Goal: Information Seeking & Learning: Compare options

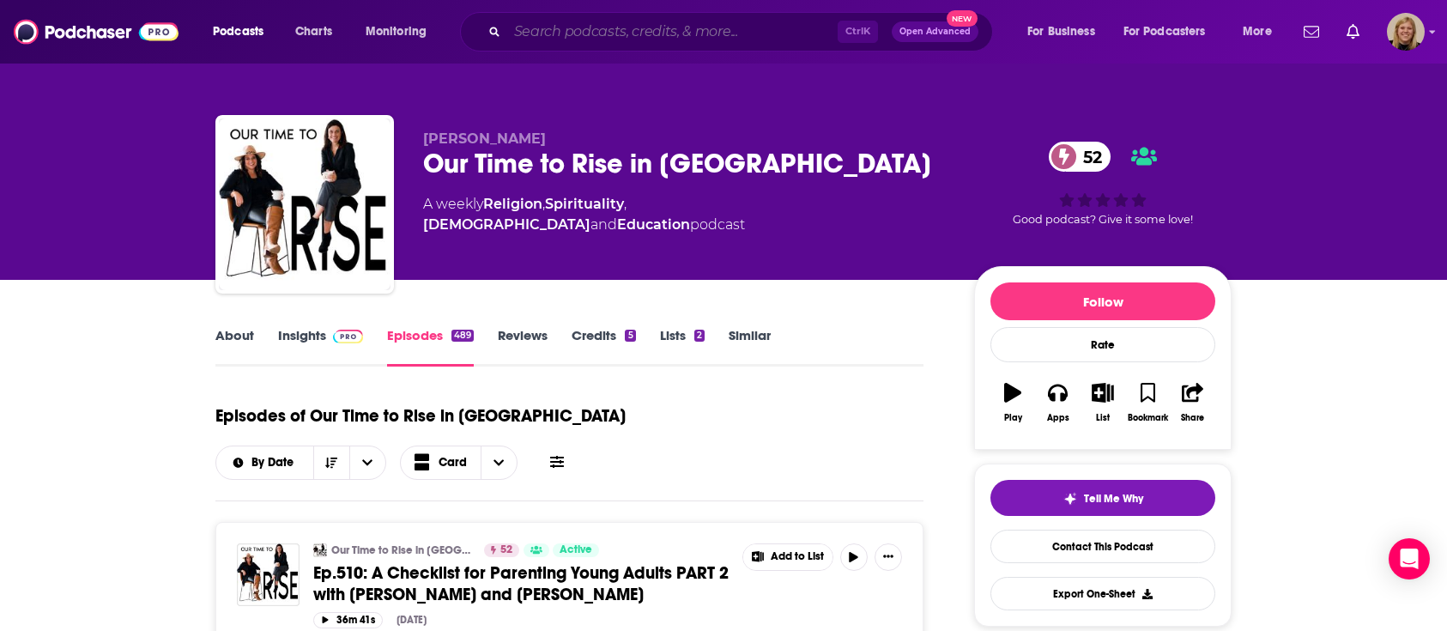
click at [605, 37] on input "Search podcasts, credits, & more..." at bounding box center [672, 31] width 330 height 27
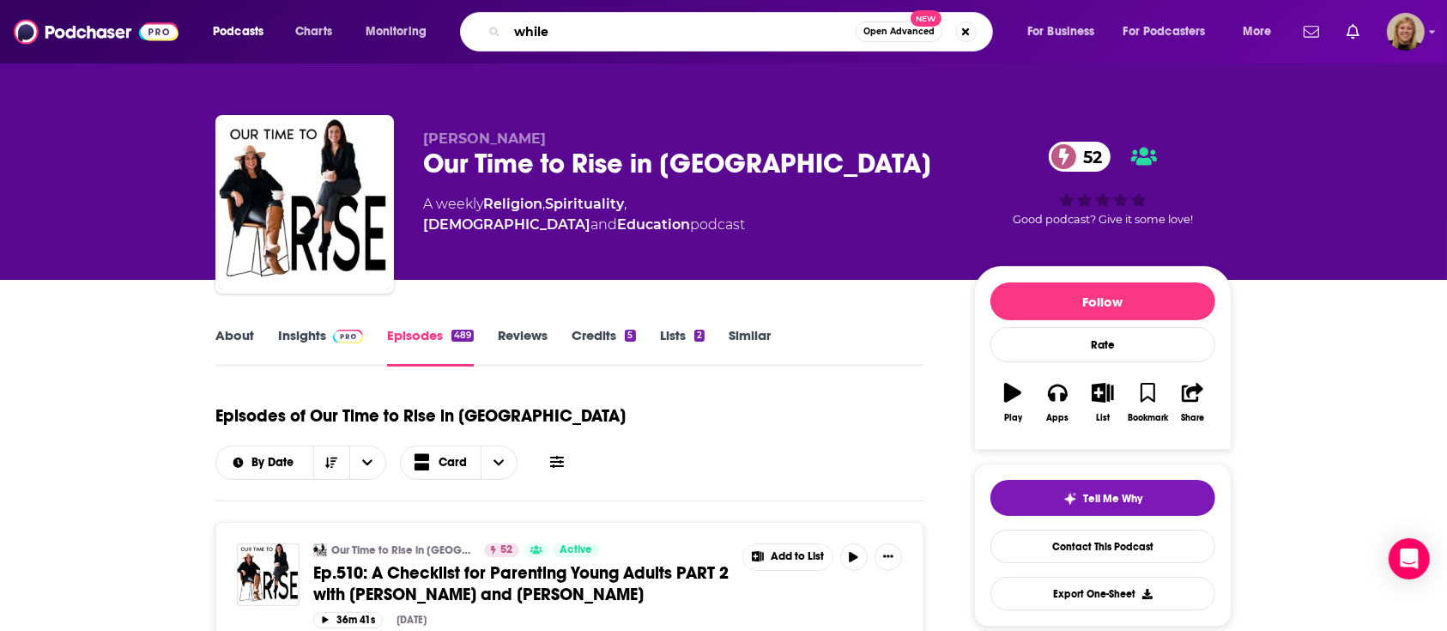
type input "while"
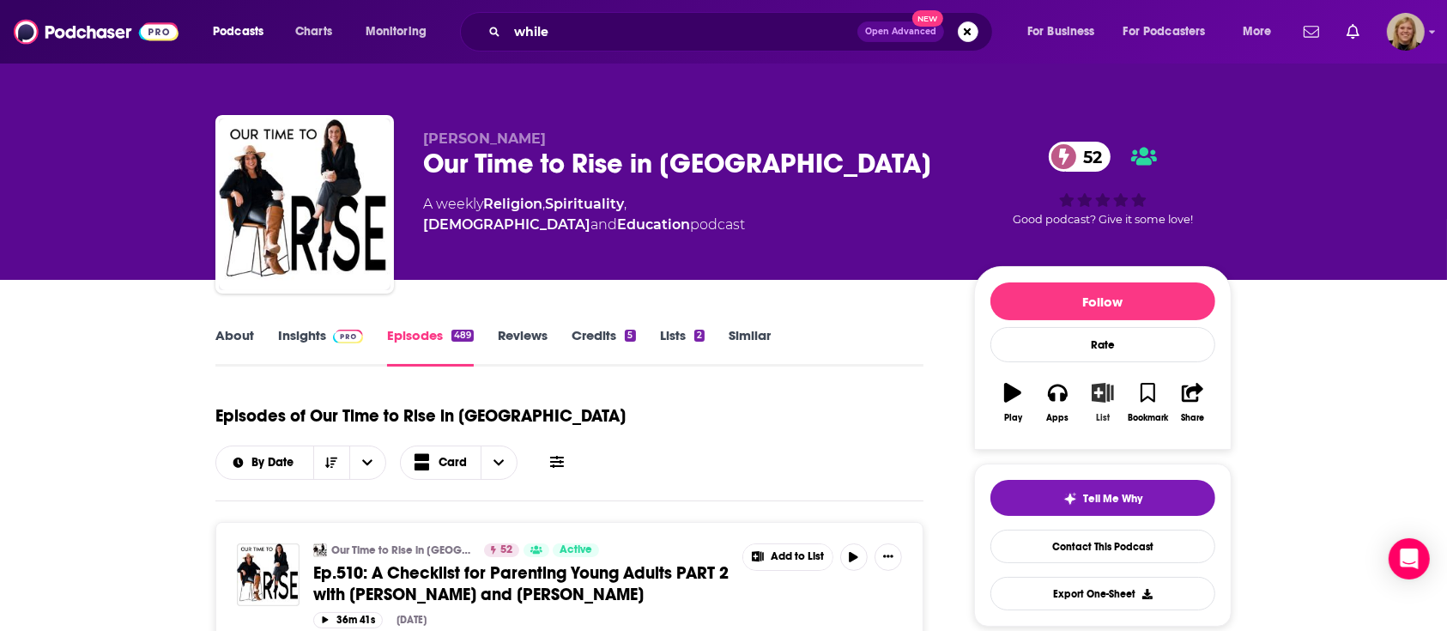
click at [1105, 395] on icon "button" at bounding box center [1102, 392] width 21 height 19
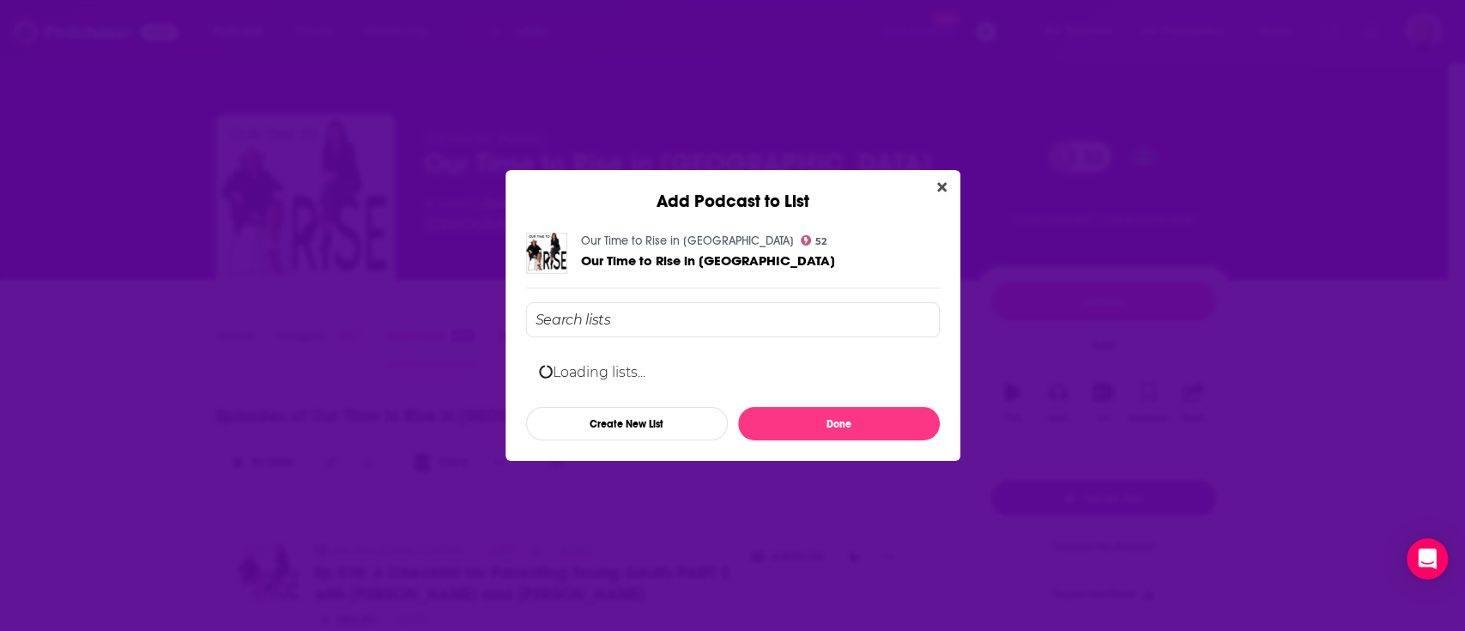
click at [680, 324] on input "Add Podcast To List" at bounding box center [733, 319] width 414 height 35
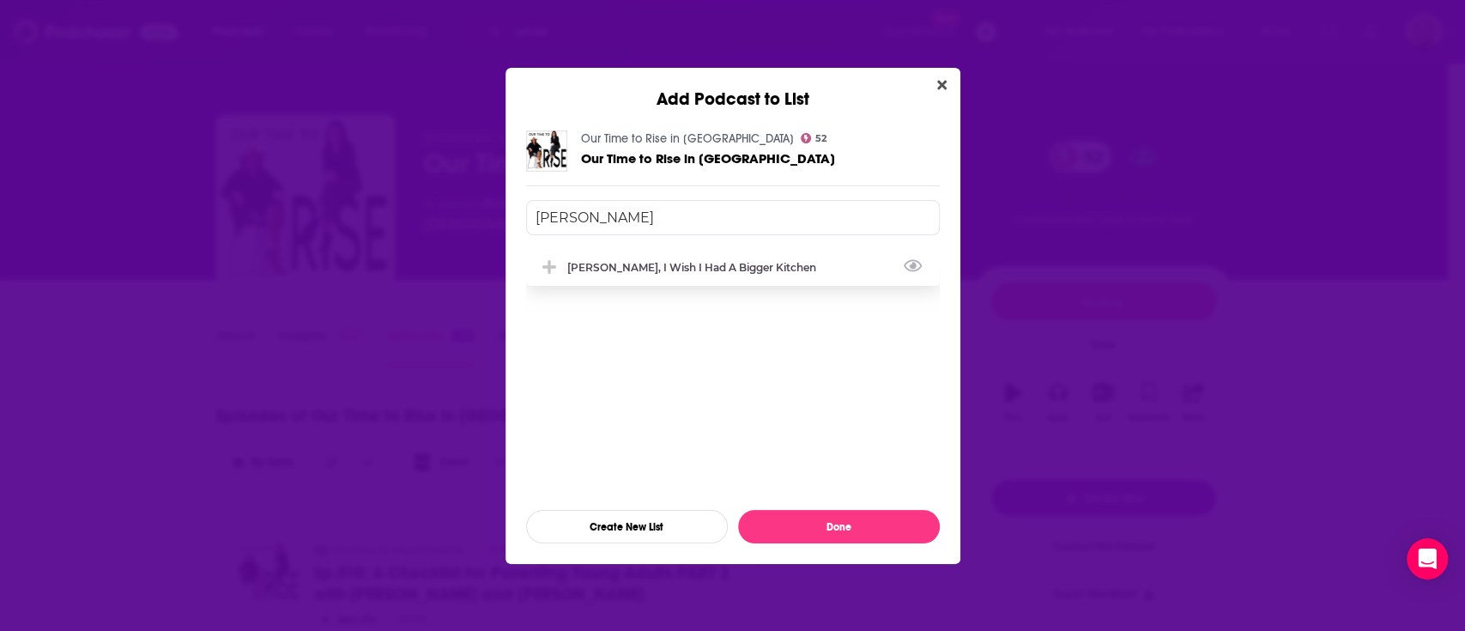
click at [755, 271] on div "[PERSON_NAME], I Wish I Had a Bigger Kitchen" at bounding box center [696, 267] width 259 height 13
type input "[PERSON_NAME]"
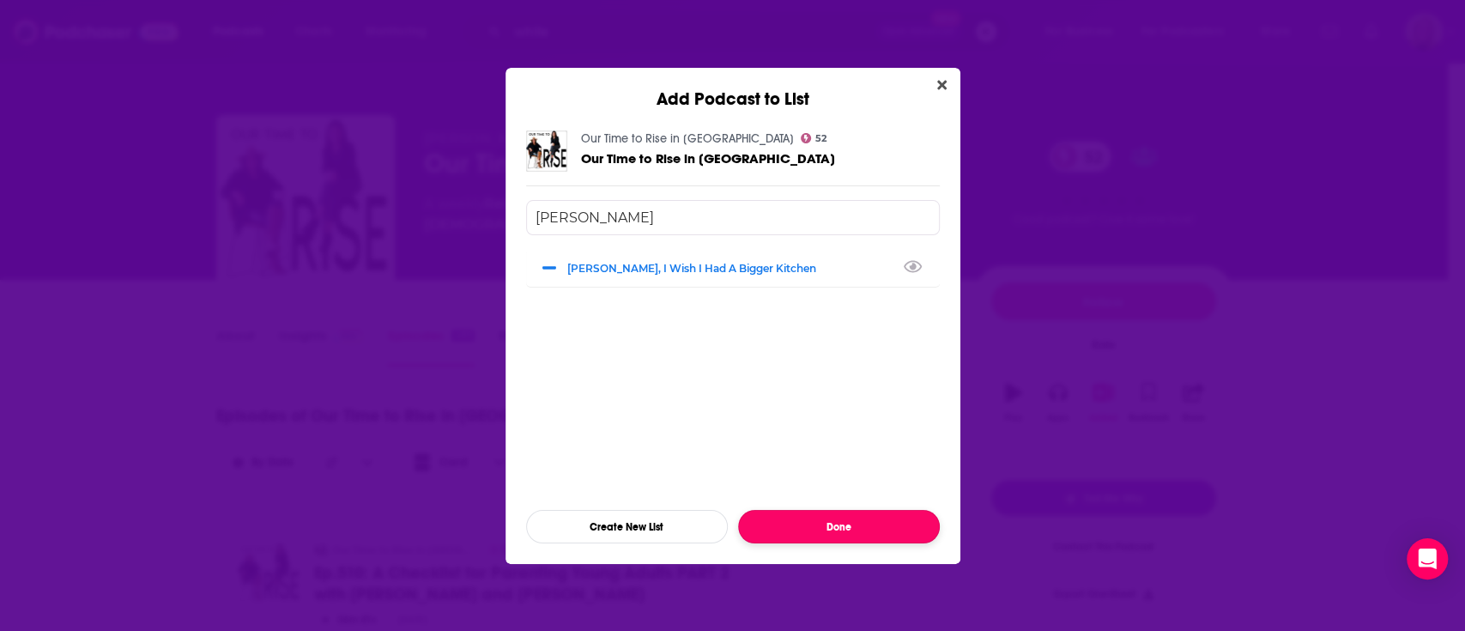
click at [786, 528] on button "Done" at bounding box center [839, 526] width 202 height 33
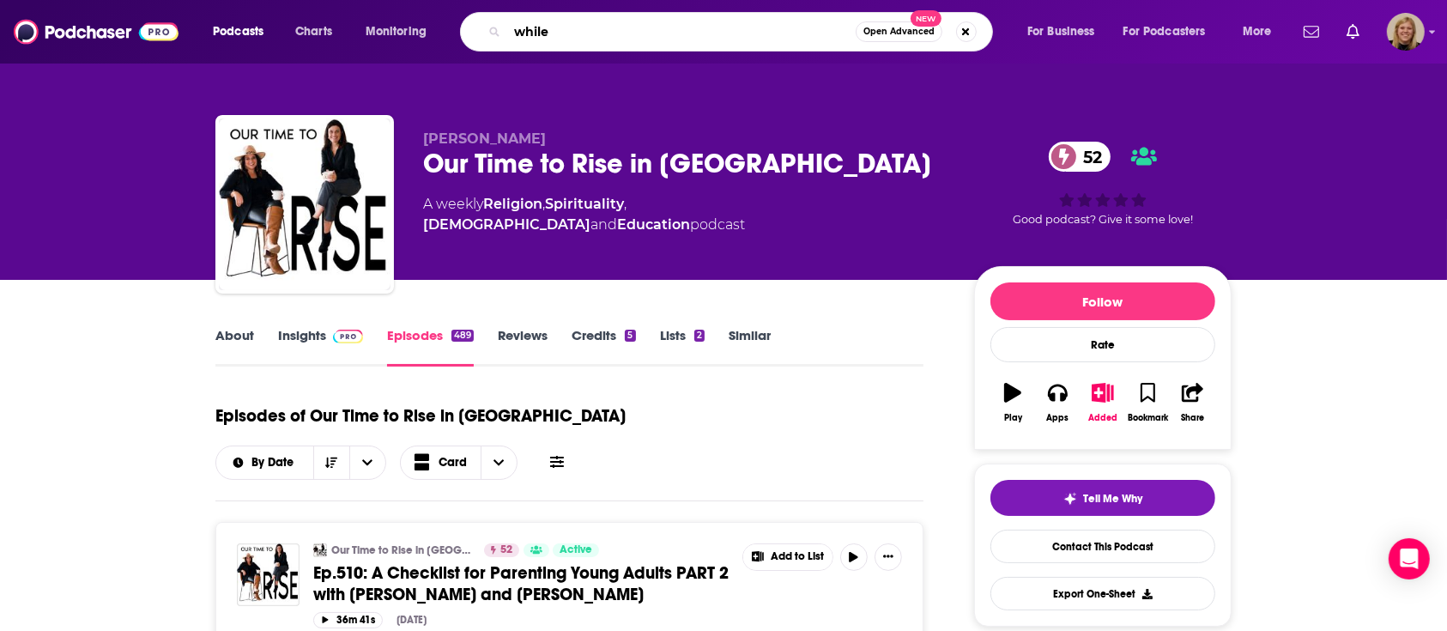
click at [555, 27] on input "while" at bounding box center [681, 31] width 348 height 27
type input "while we're waiting"
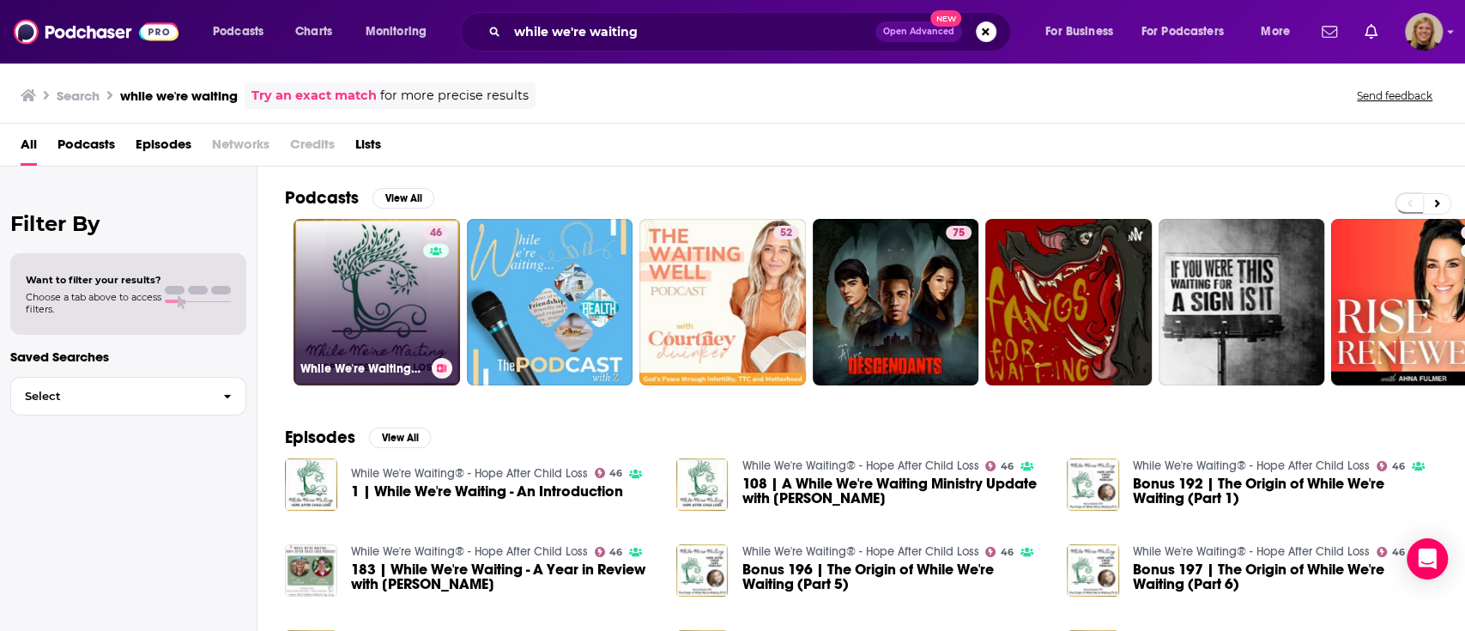
click at [347, 262] on link "46 While We're Waiting® - Hope After Child Loss" at bounding box center [376, 302] width 166 height 166
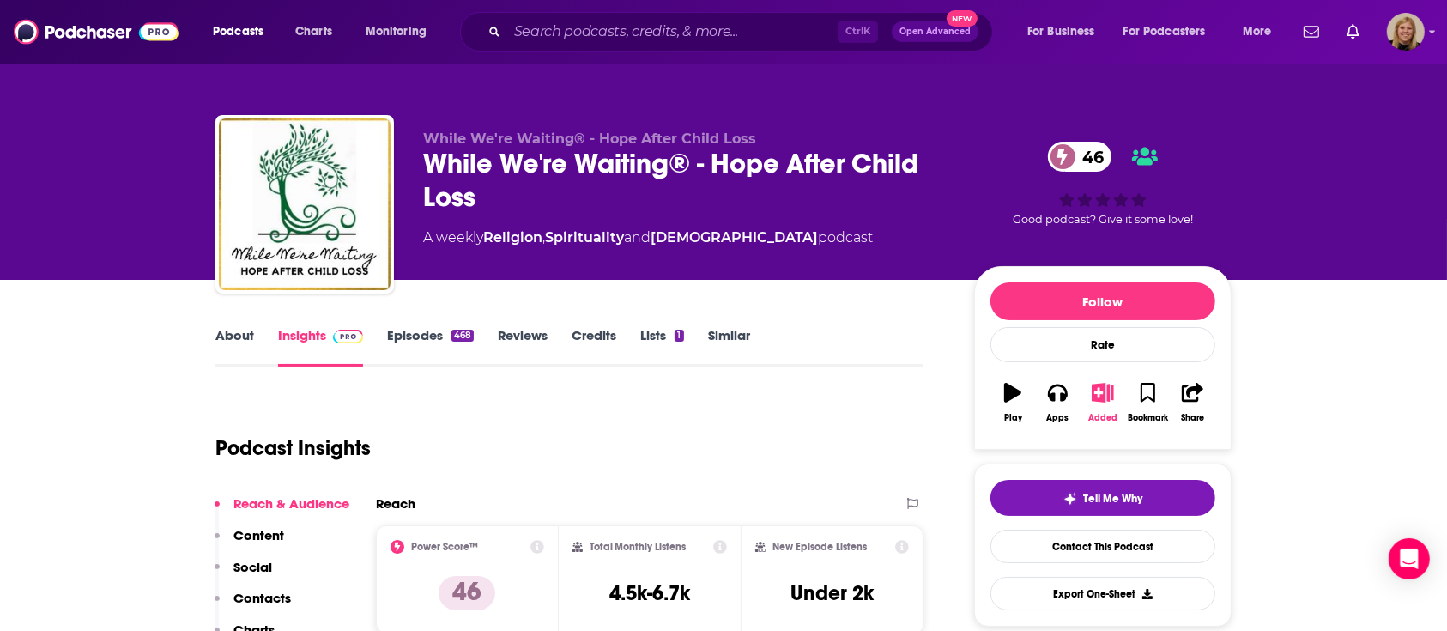
click at [1098, 394] on icon "button" at bounding box center [1102, 392] width 21 height 19
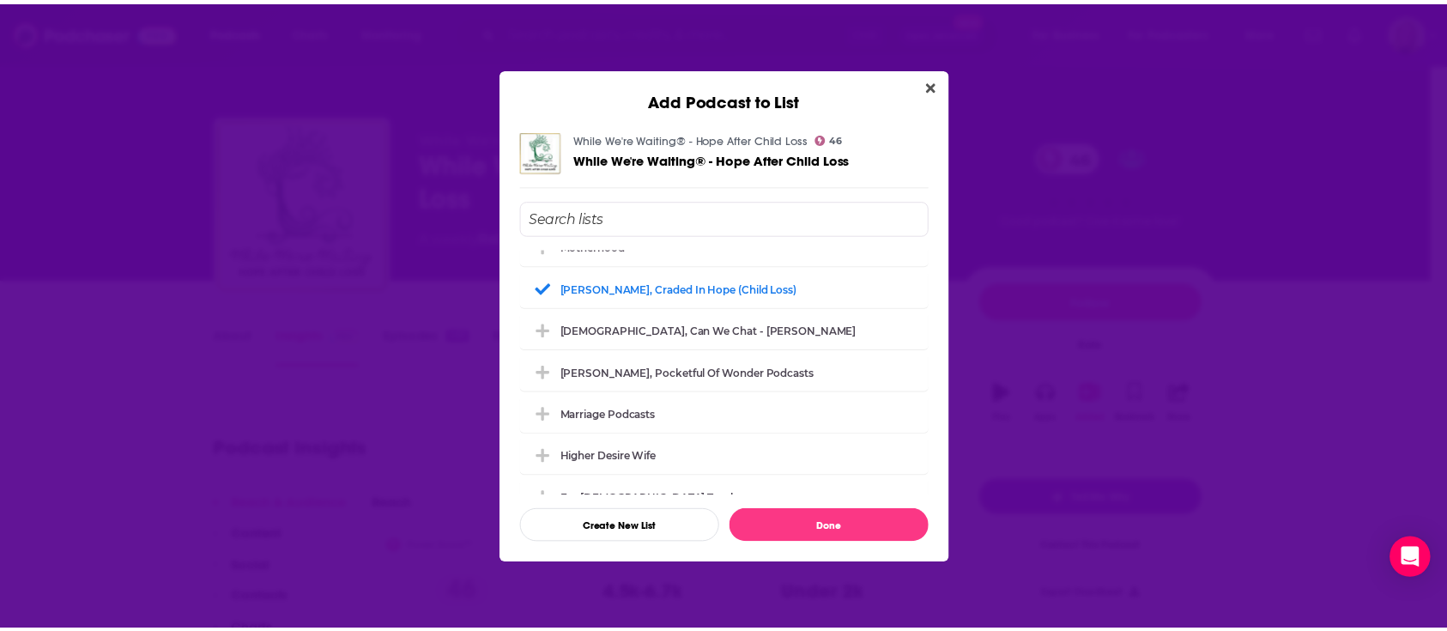
scroll to position [572, 0]
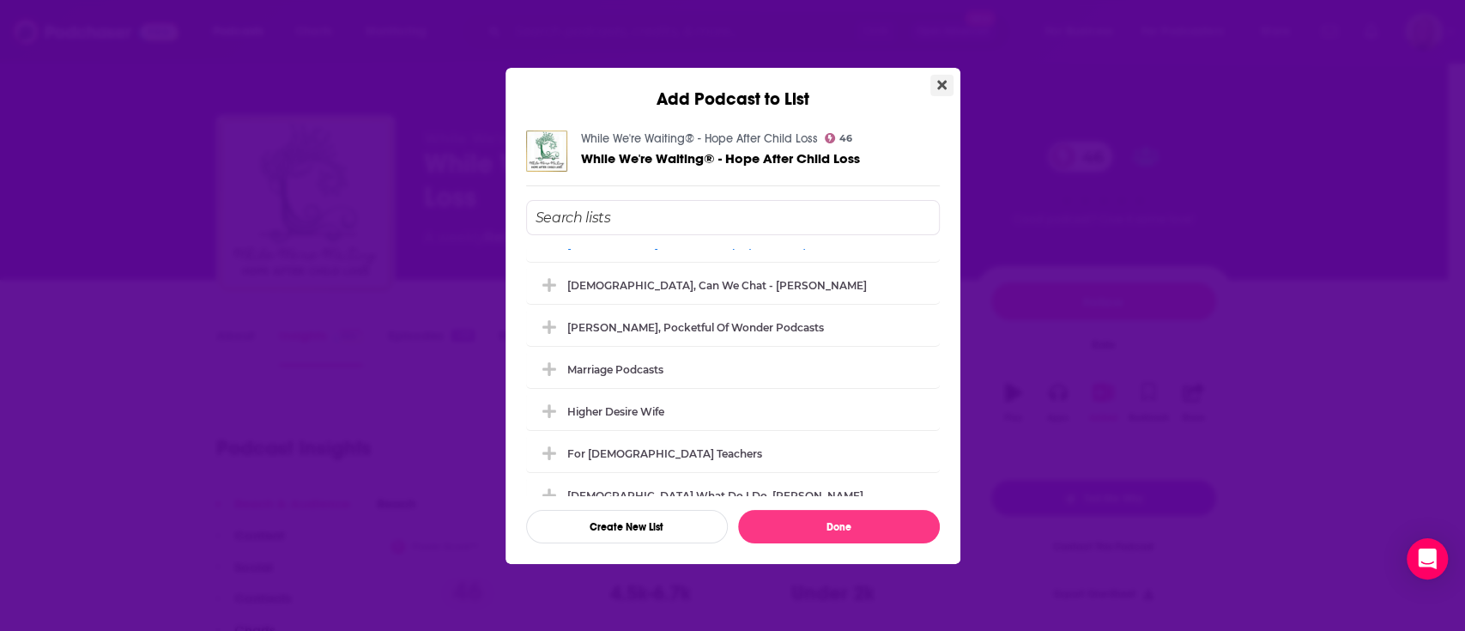
click at [937, 84] on icon "Close" at bounding box center [941, 85] width 9 height 14
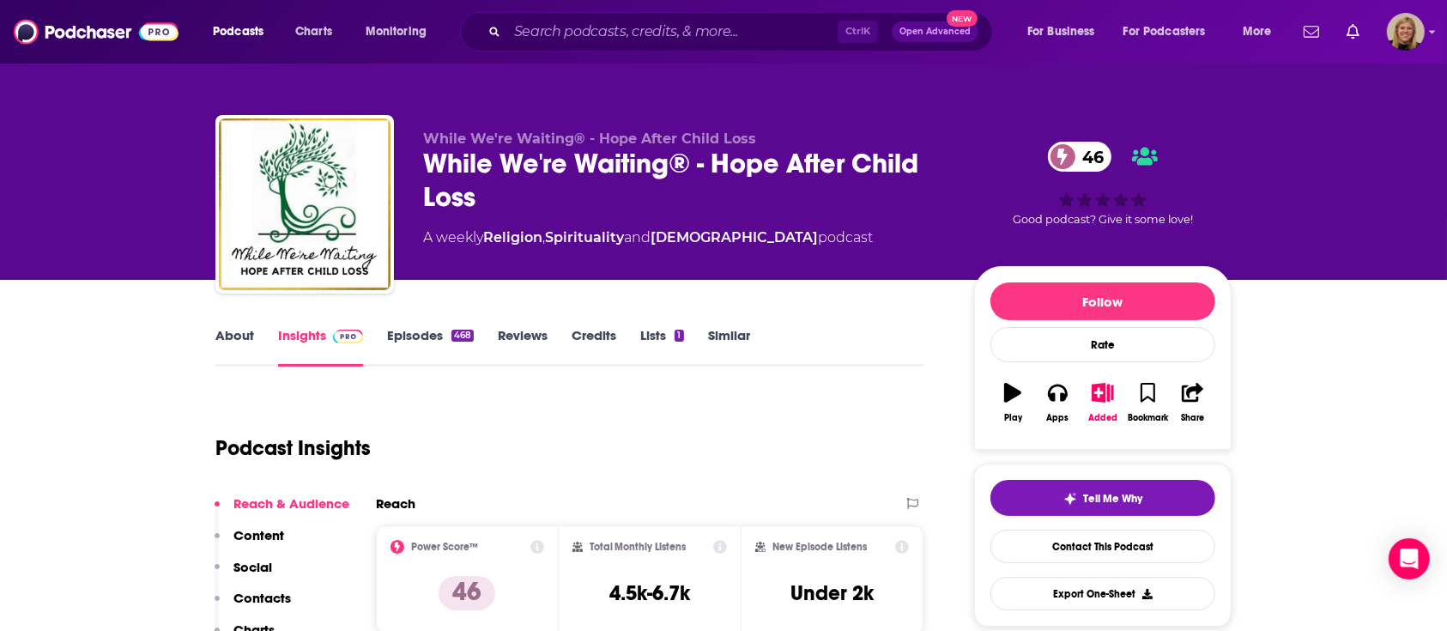
click at [728, 336] on link "Similar" at bounding box center [729, 346] width 42 height 39
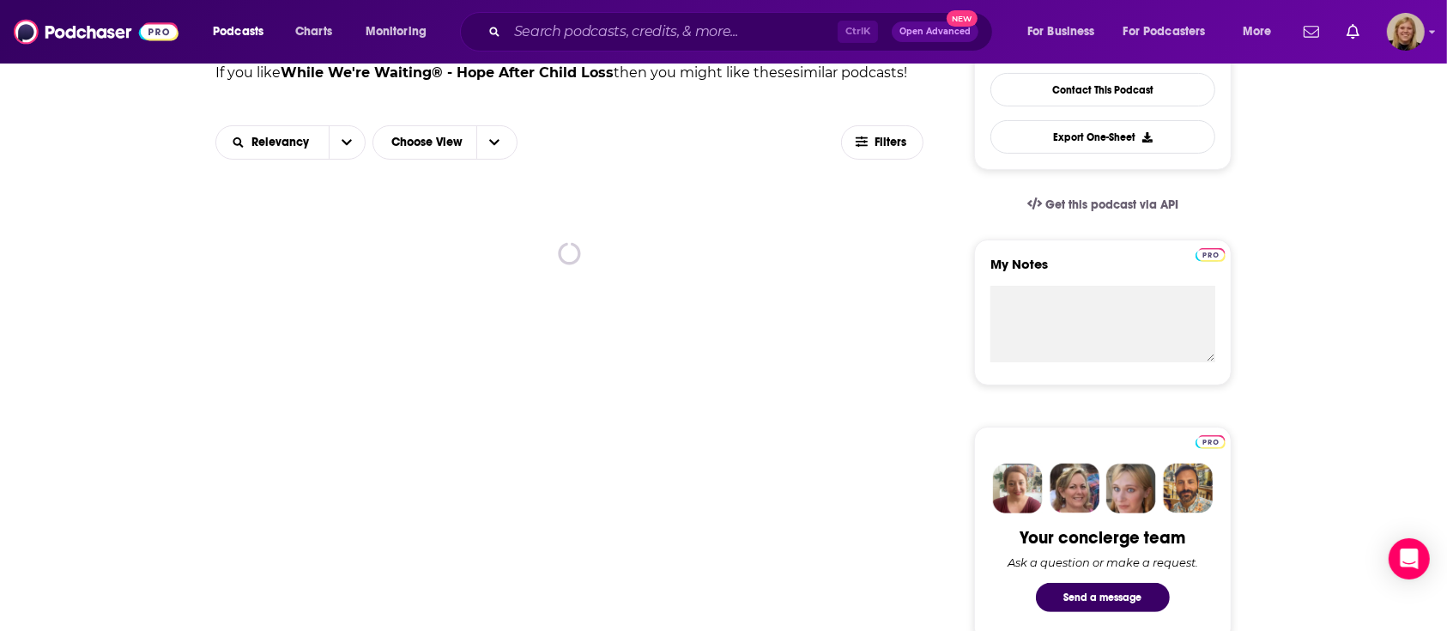
scroll to position [457, 0]
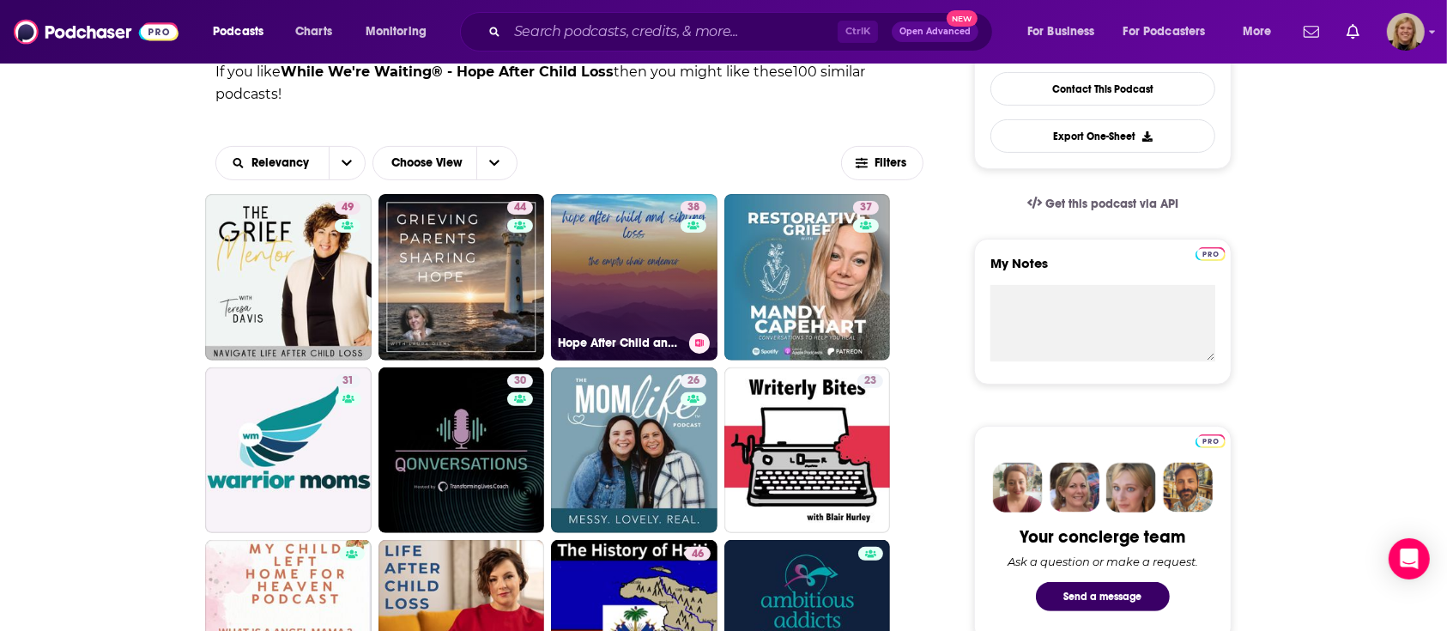
click at [626, 294] on link "38 Hope After Child and Sibling Loss/the empty chair endeavor" at bounding box center [634, 277] width 166 height 166
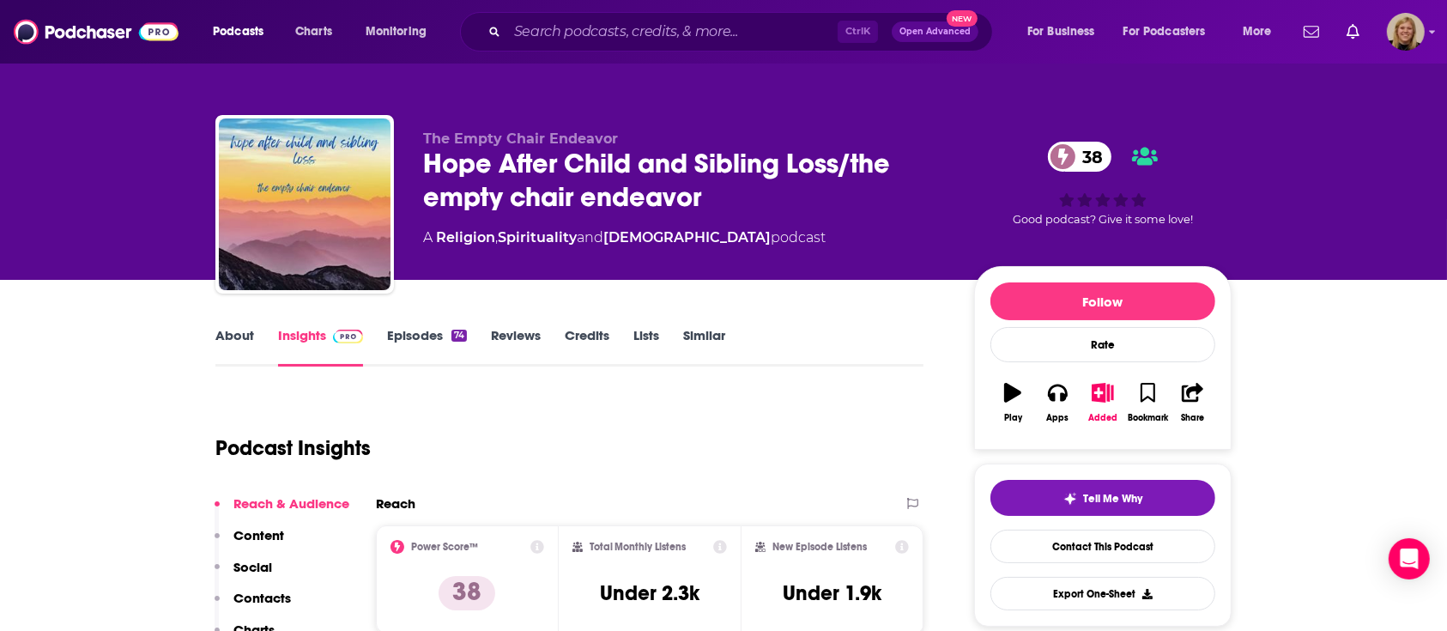
click at [231, 331] on link "About" at bounding box center [234, 346] width 39 height 39
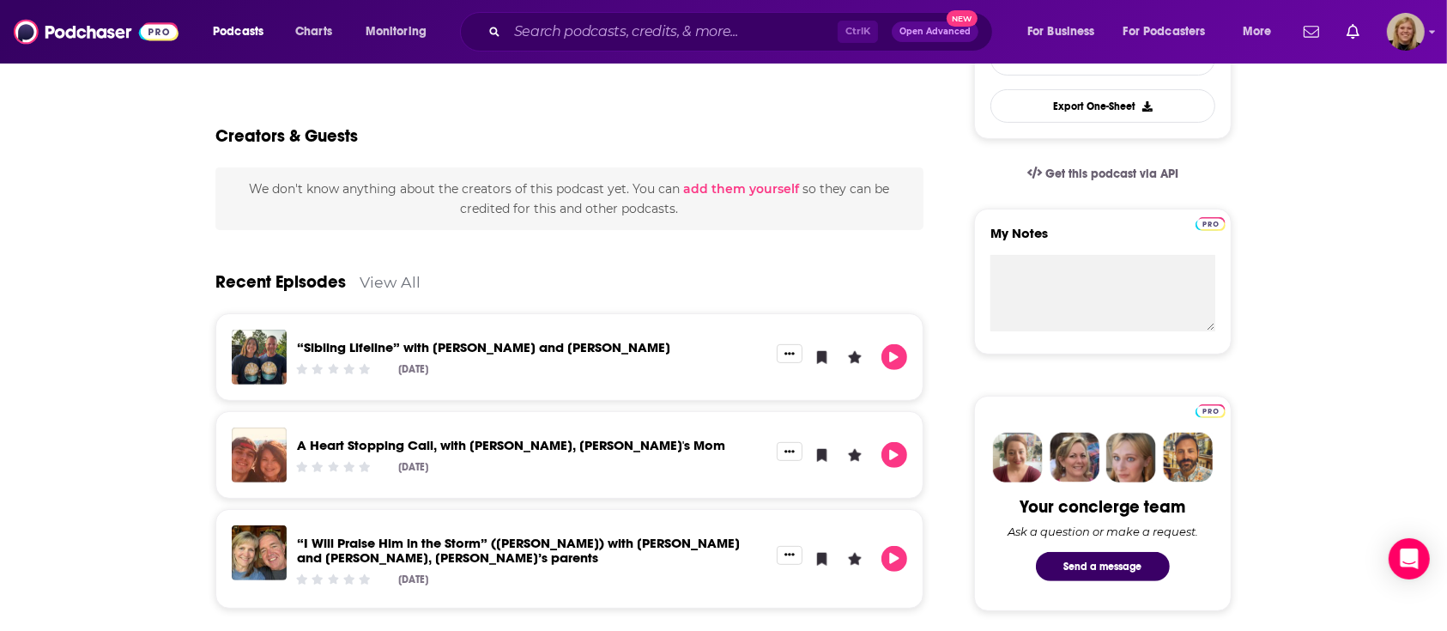
scroll to position [114, 0]
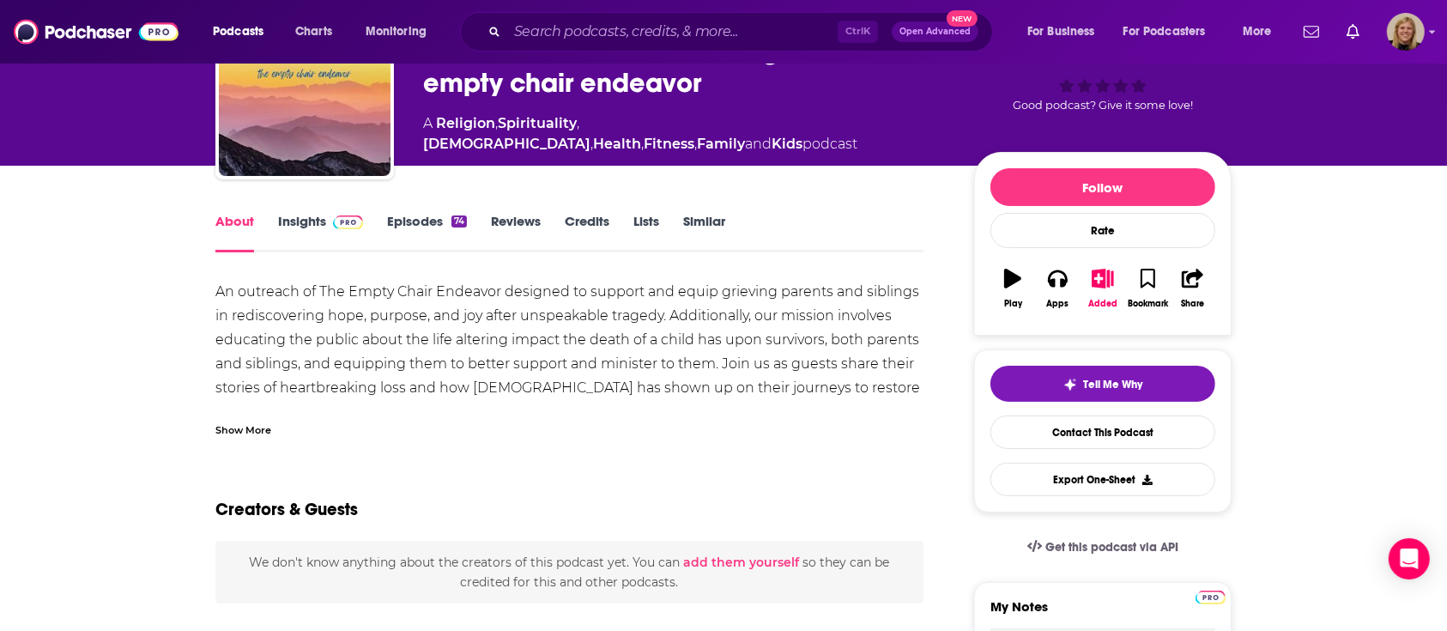
click at [321, 221] on link "Insights" at bounding box center [320, 232] width 85 height 39
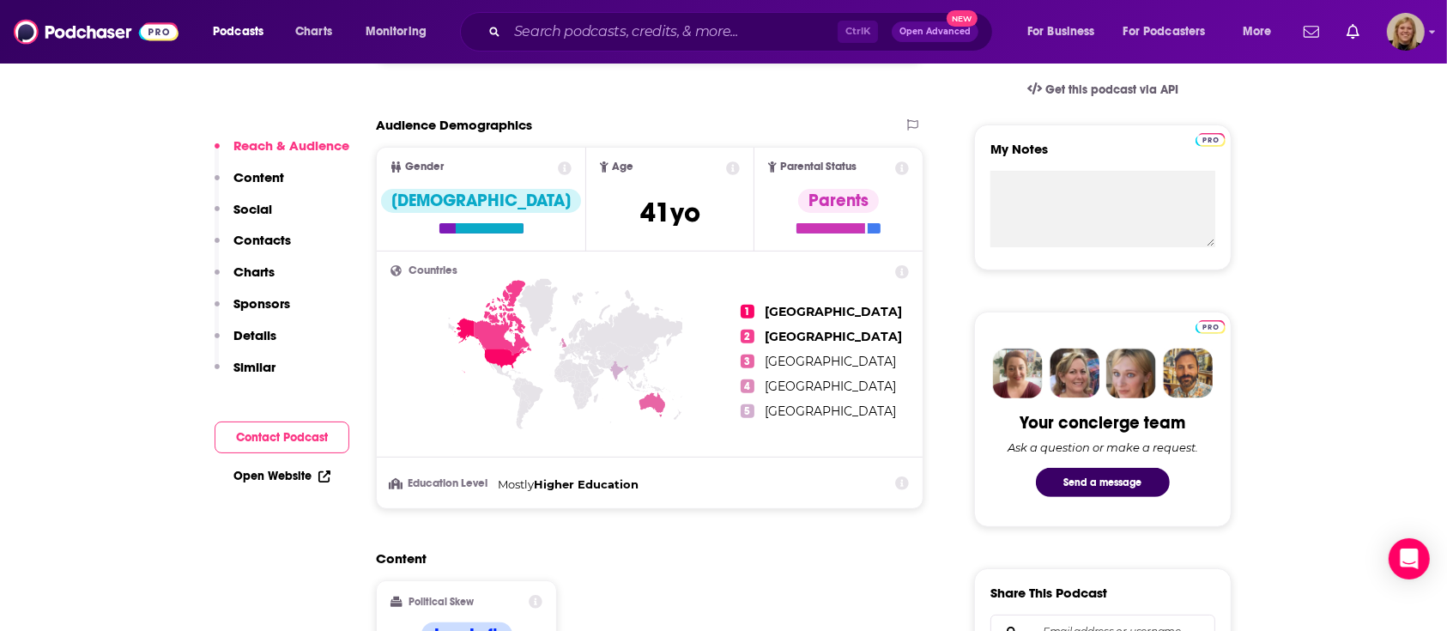
click at [282, 436] on button "Contact Podcast" at bounding box center [282, 437] width 135 height 32
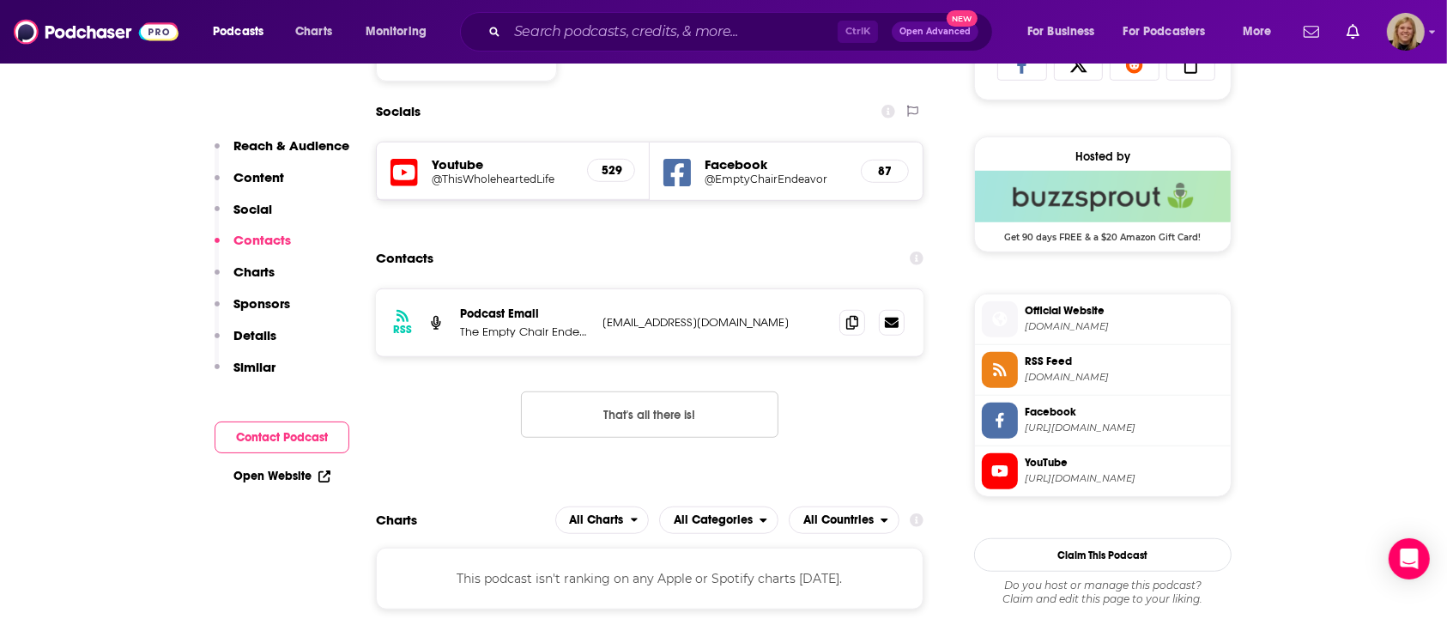
scroll to position [1184, 0]
click at [848, 320] on icon at bounding box center [852, 320] width 12 height 14
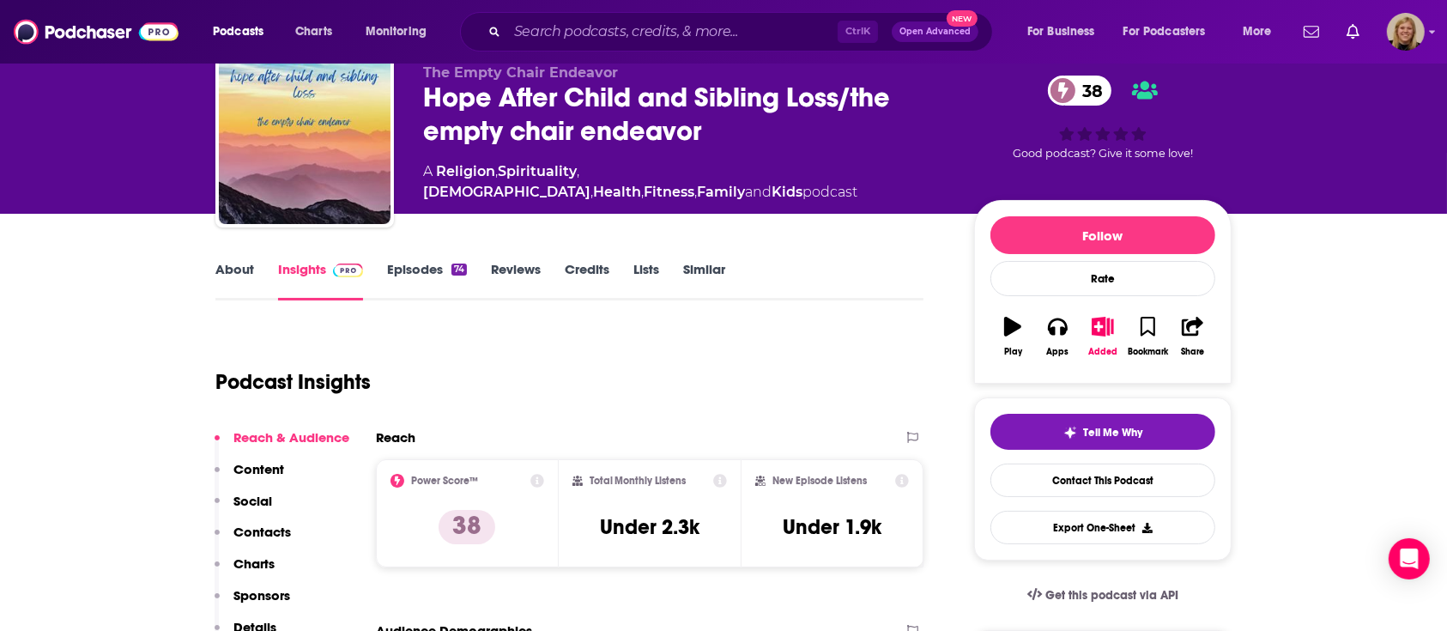
scroll to position [0, 0]
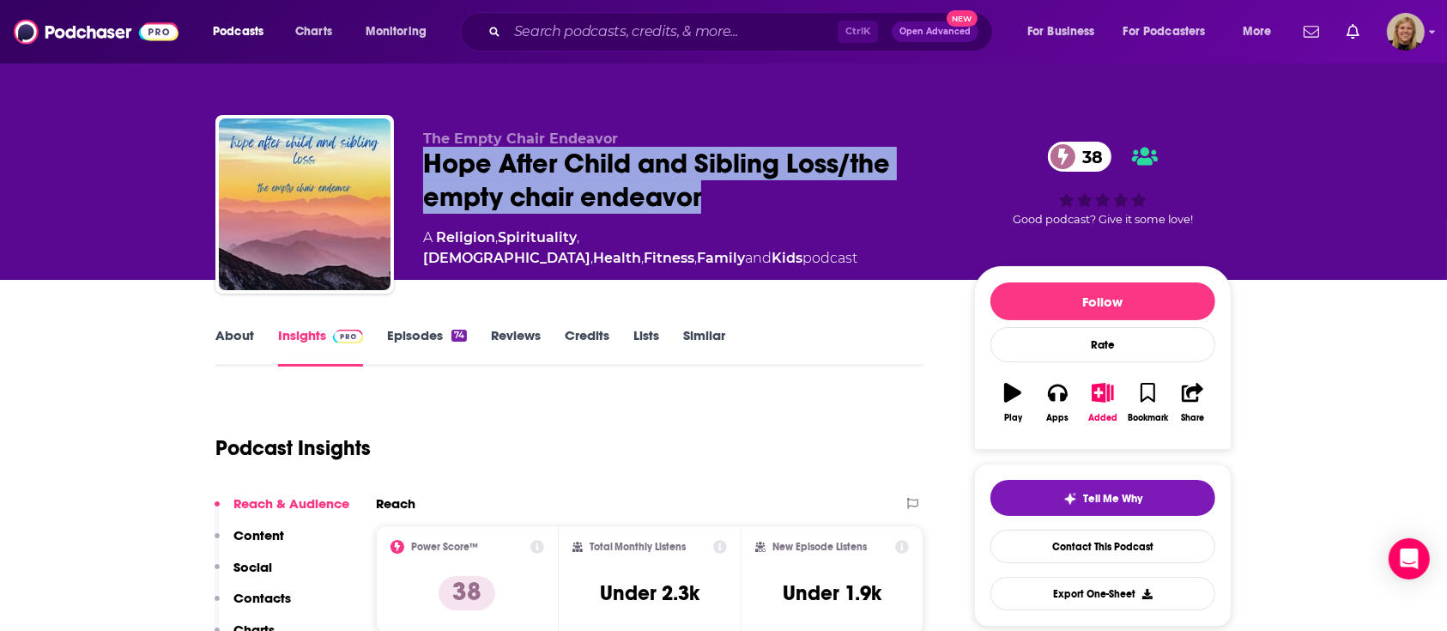
drag, startPoint x: 424, startPoint y: 161, endPoint x: 710, endPoint y: 189, distance: 287.1
click at [710, 189] on div "Hope After Child and Sibling Loss/the empty chair endeavor 38" at bounding box center [684, 180] width 523 height 67
copy h2 "Hope After Child and Sibling Loss/the empty chair endeavor"
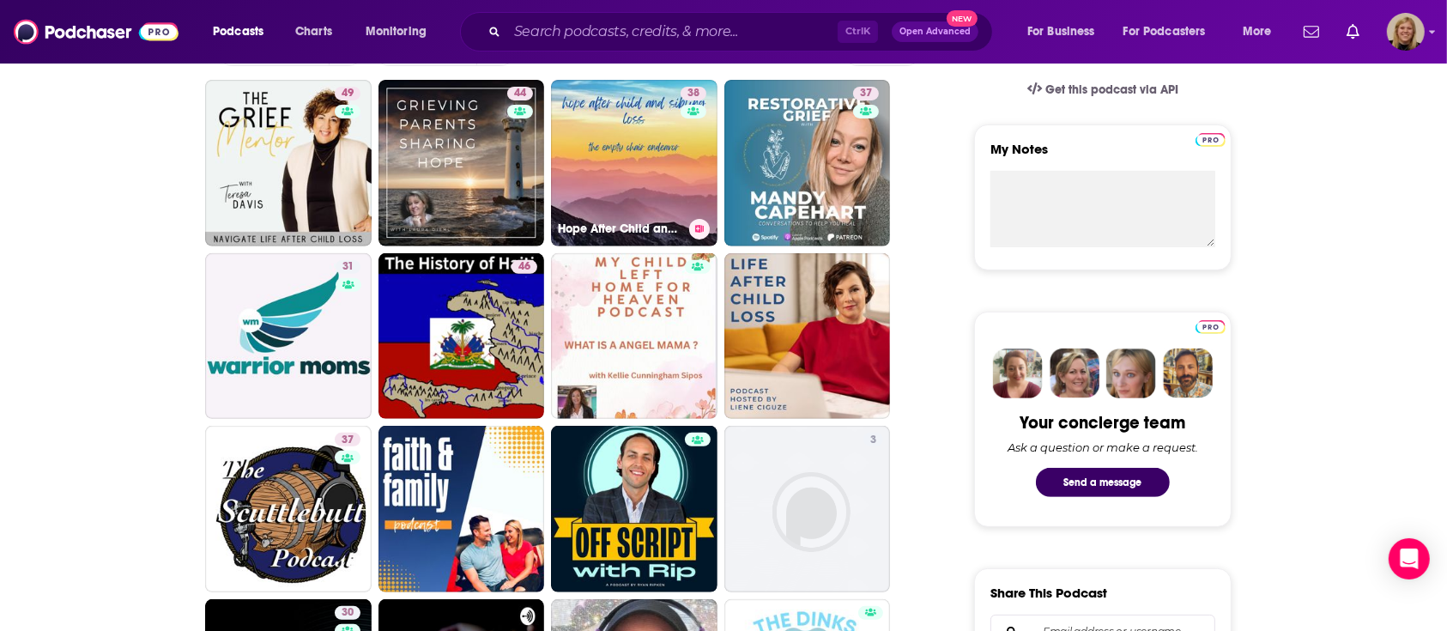
scroll to position [480, 0]
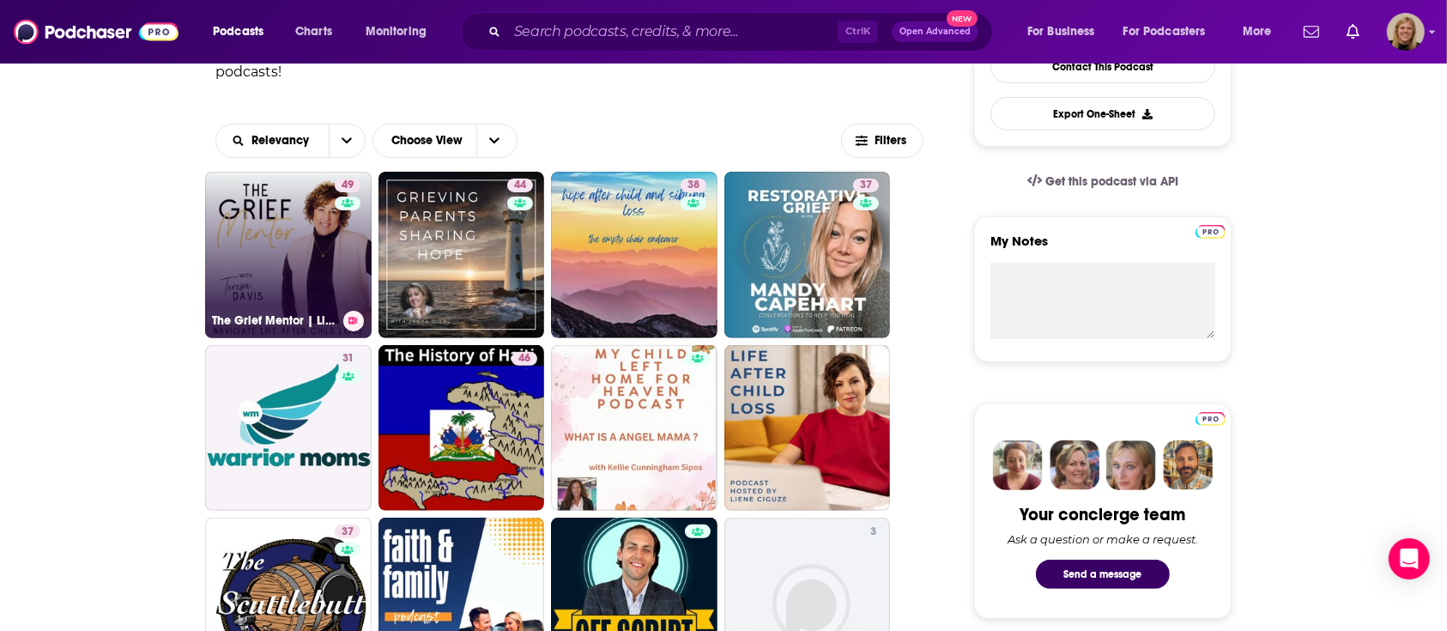
click at [318, 251] on link "49 The Grief Mentor | Life After Child Loss, Hope and Healing For Grieving Moms…" at bounding box center [288, 255] width 166 height 166
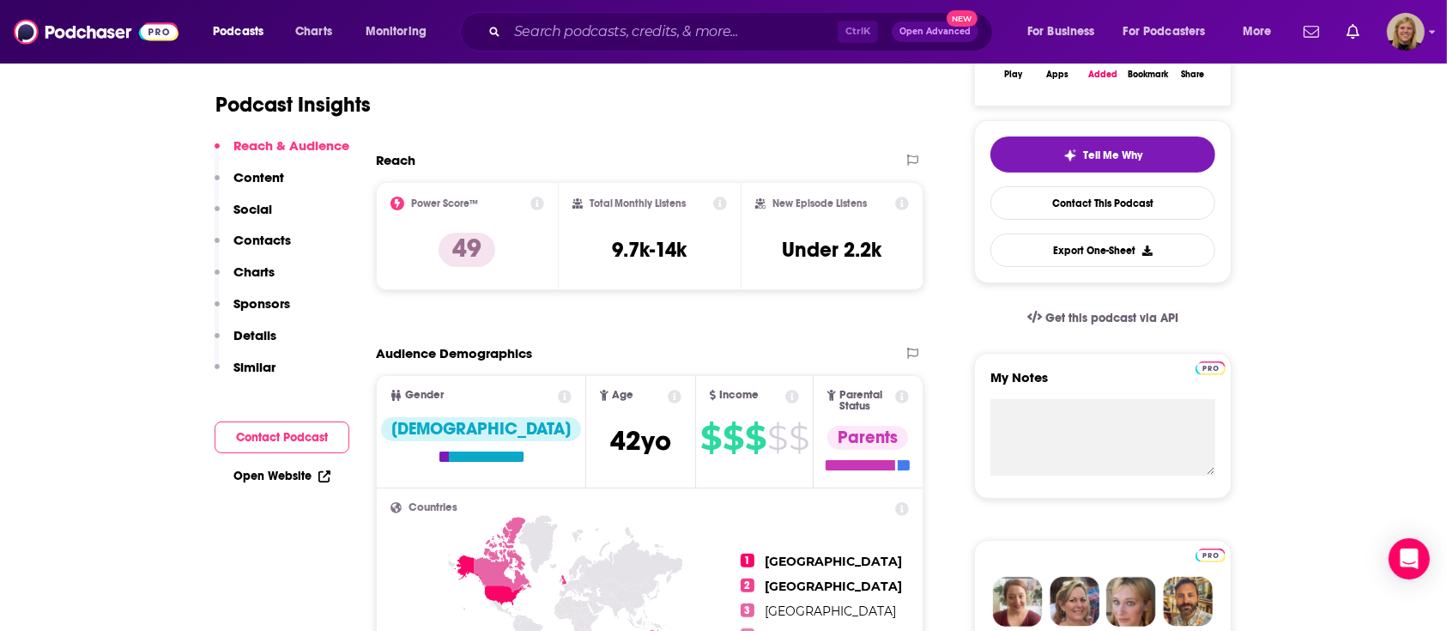
click at [305, 440] on button "Contact Podcast" at bounding box center [282, 437] width 135 height 32
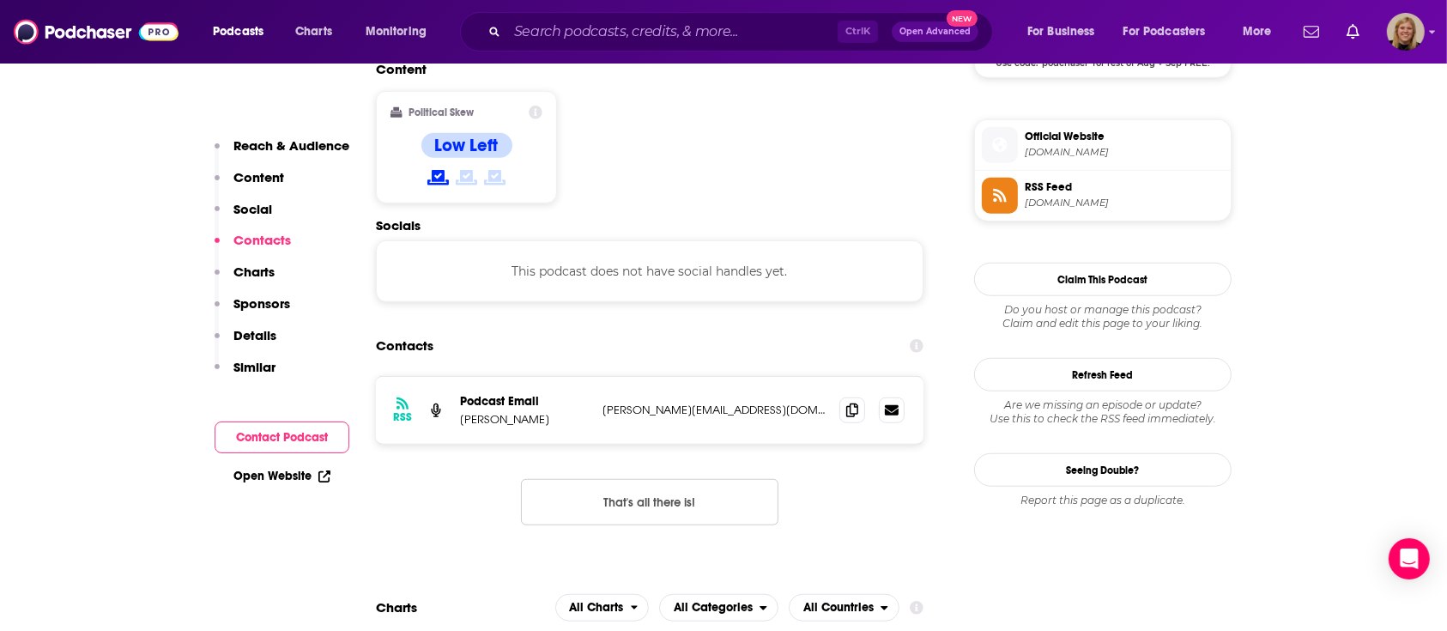
scroll to position [1359, 0]
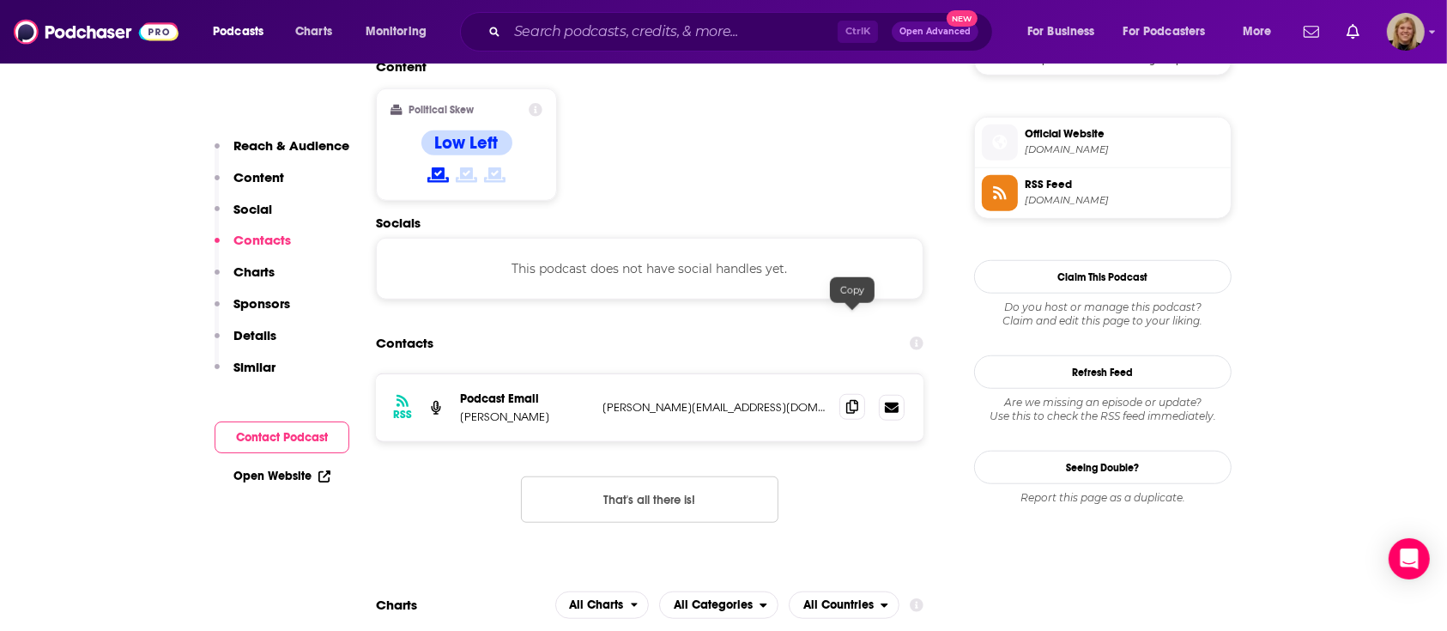
click at [851, 400] on icon at bounding box center [852, 407] width 12 height 14
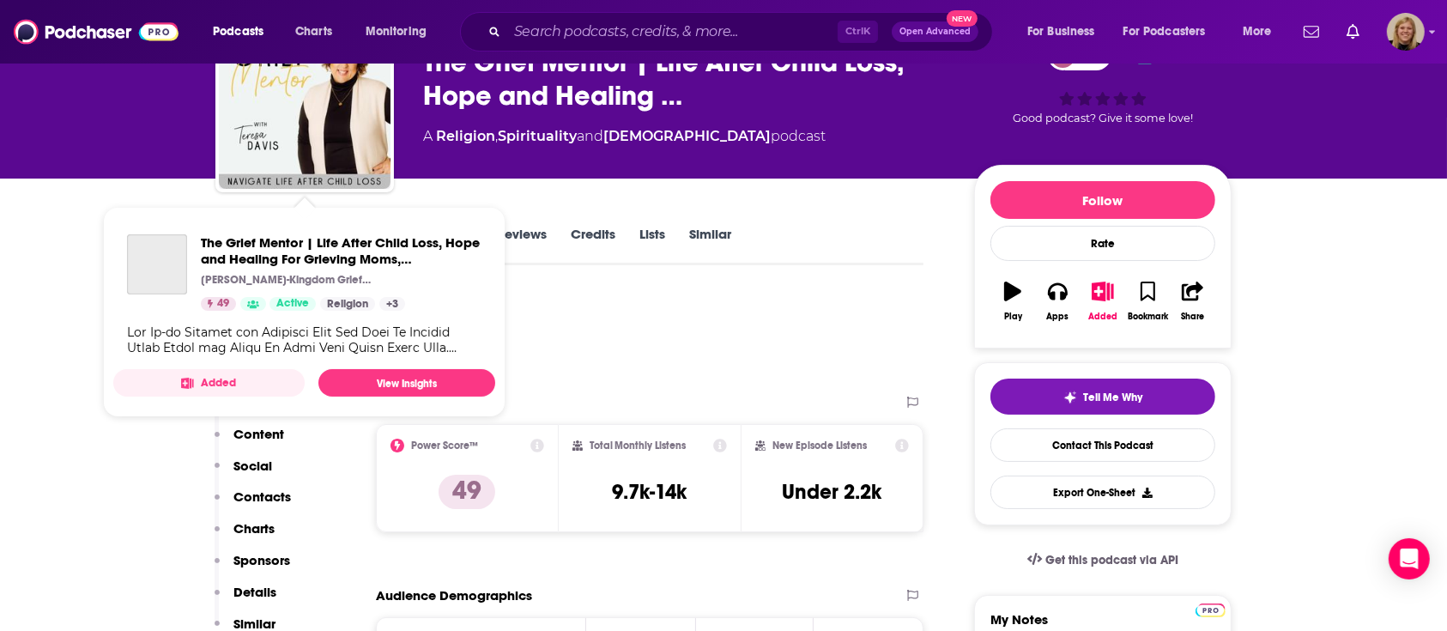
scroll to position [0, 0]
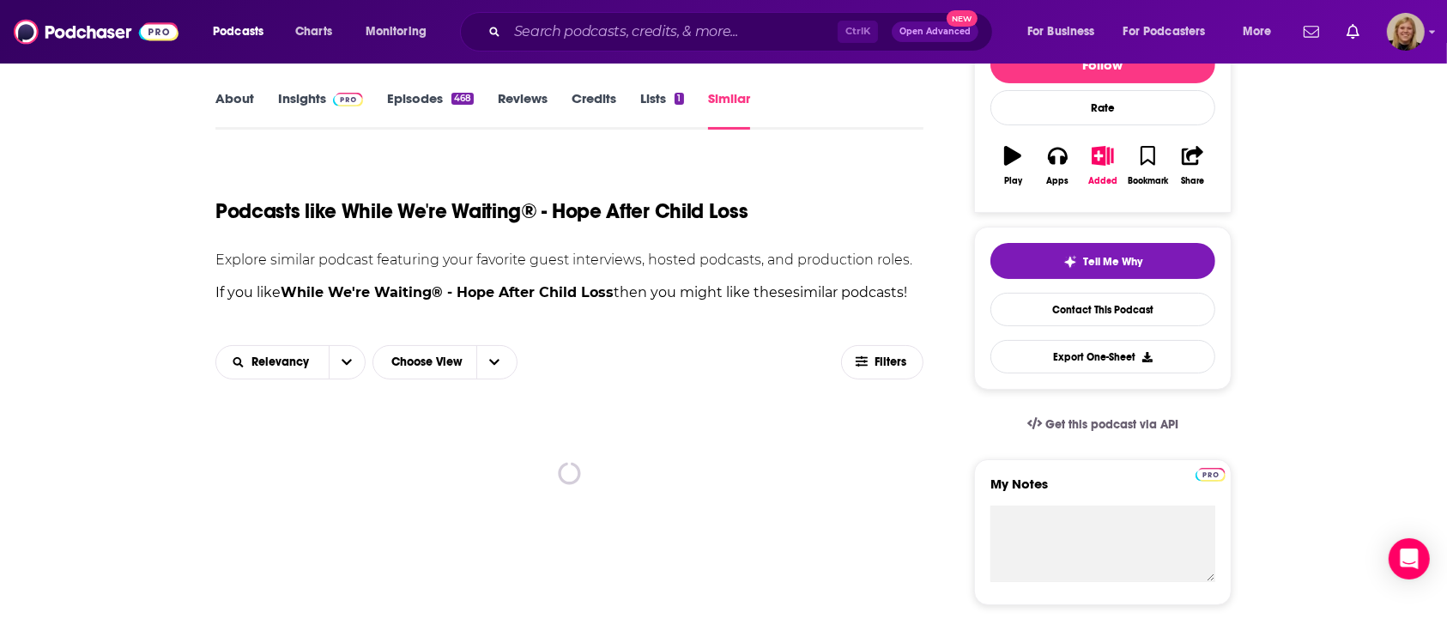
scroll to position [343, 0]
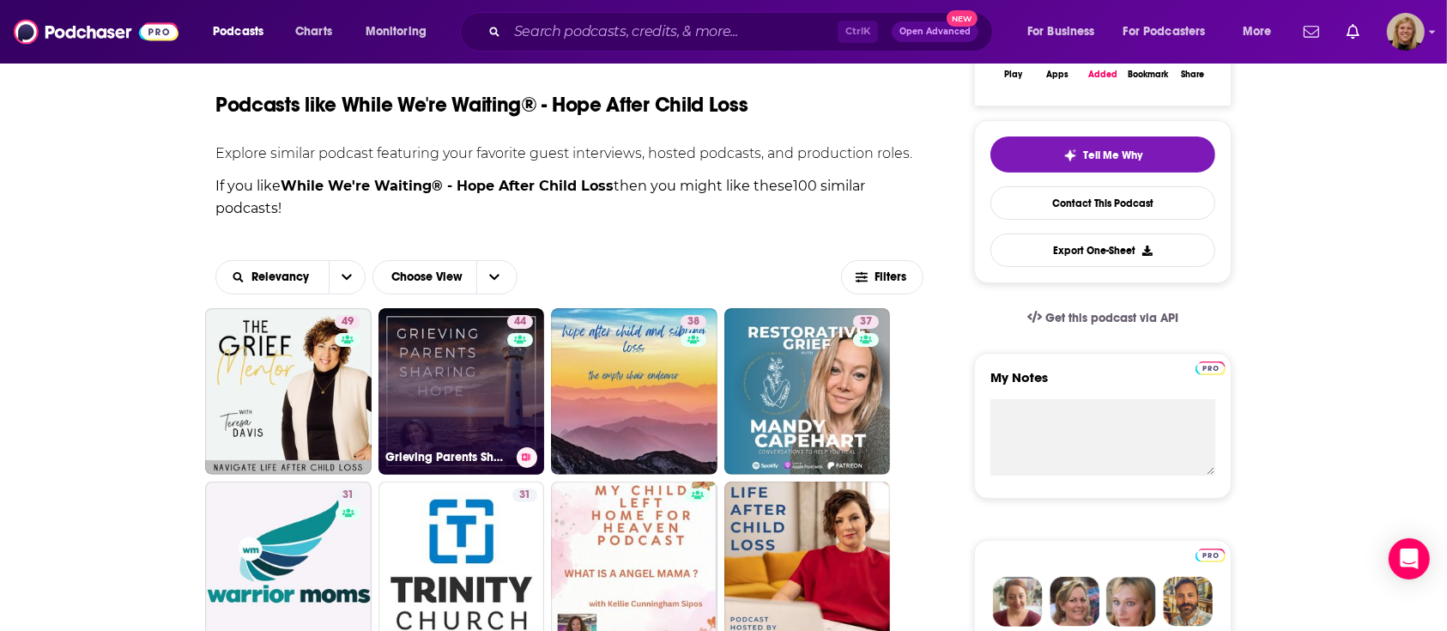
click at [492, 383] on link "44 Grieving Parents Sharing Hope" at bounding box center [461, 391] width 166 height 166
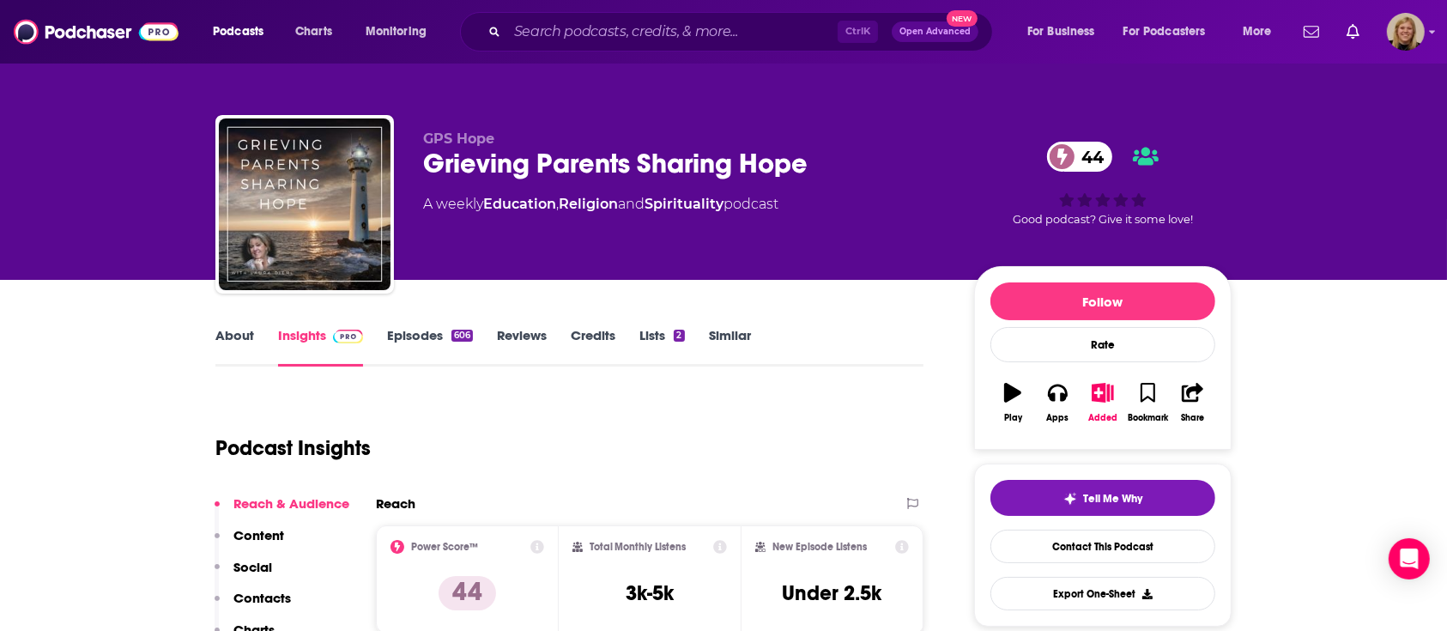
click at [227, 327] on link "About" at bounding box center [234, 346] width 39 height 39
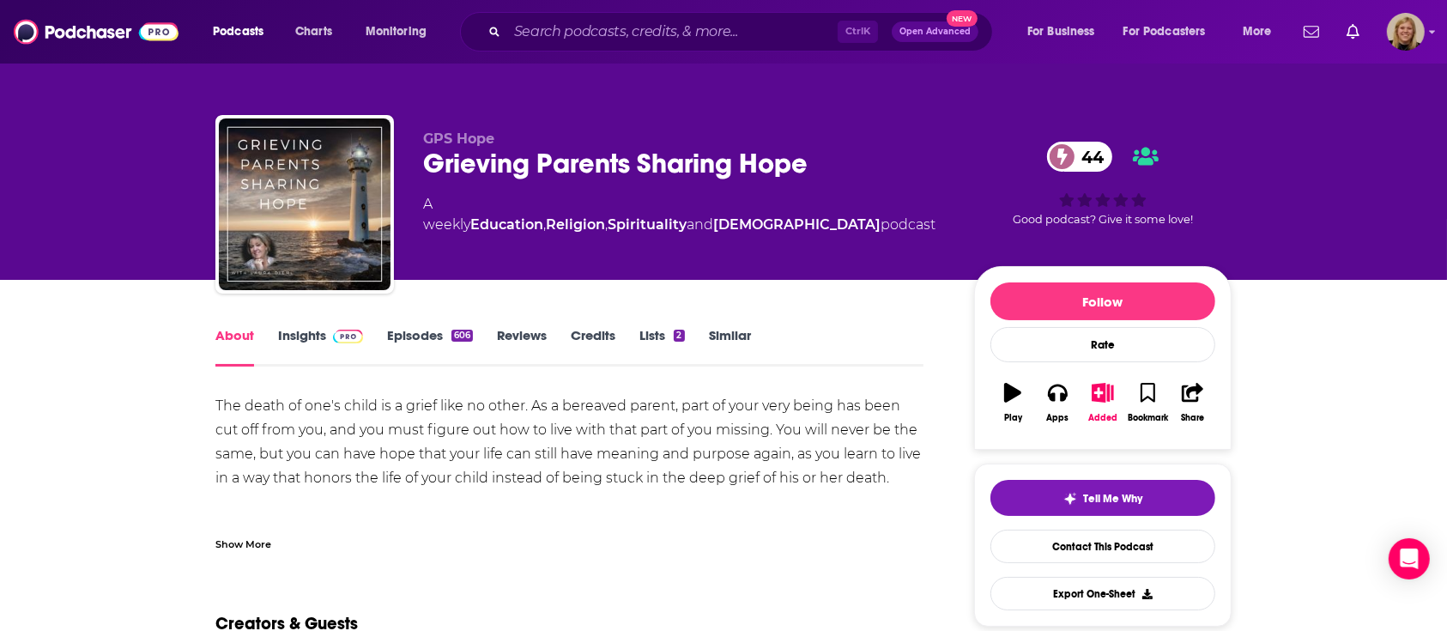
click at [304, 335] on link "Insights" at bounding box center [320, 346] width 85 height 39
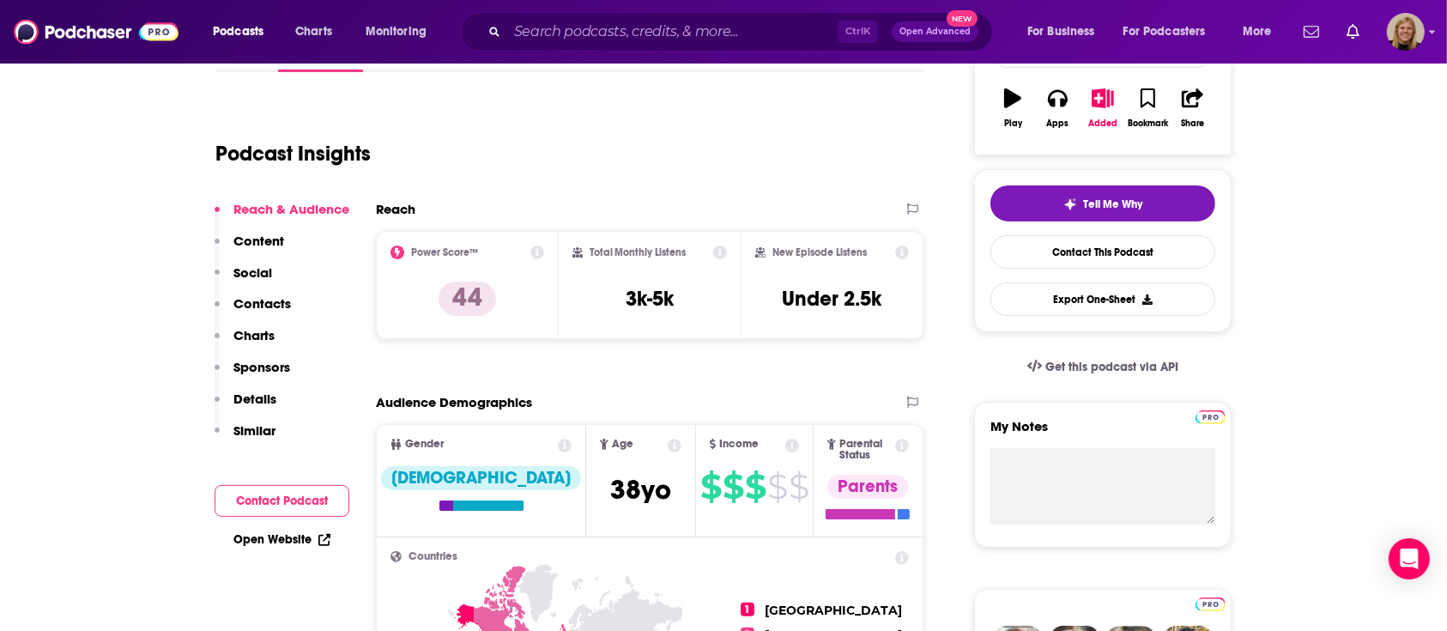
scroll to position [343, 0]
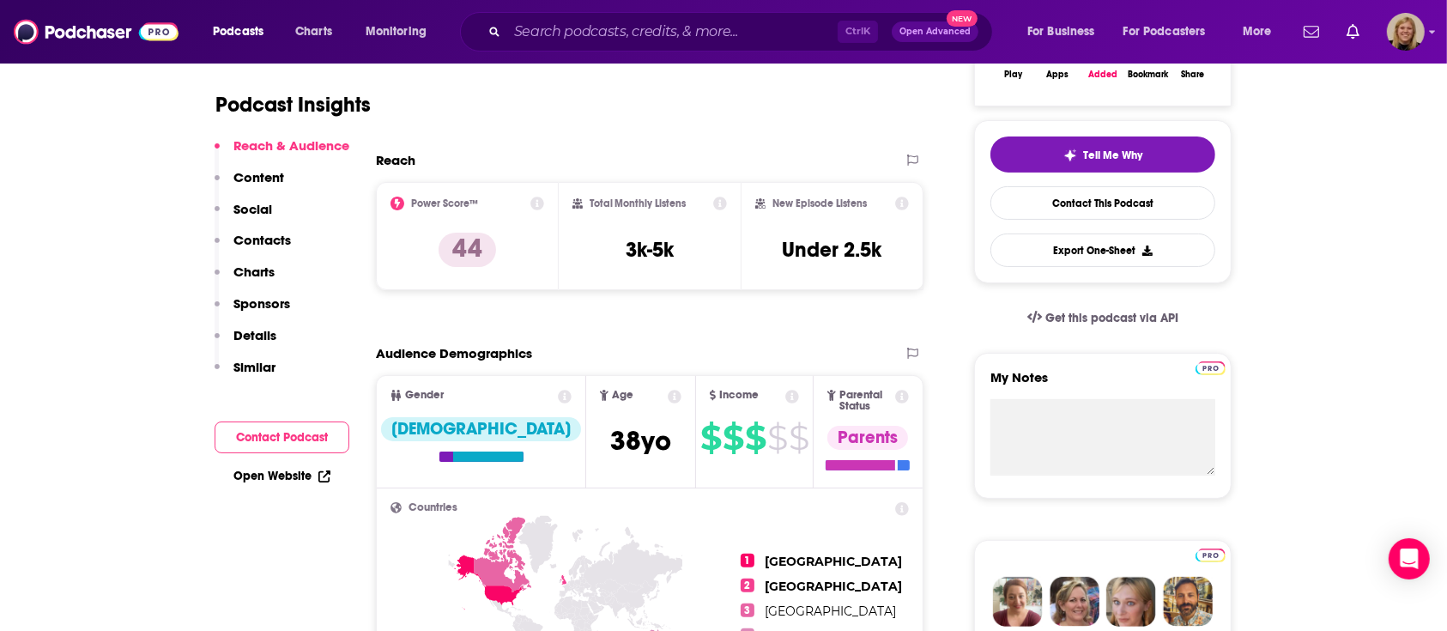
click at [316, 433] on button "Contact Podcast" at bounding box center [282, 437] width 135 height 32
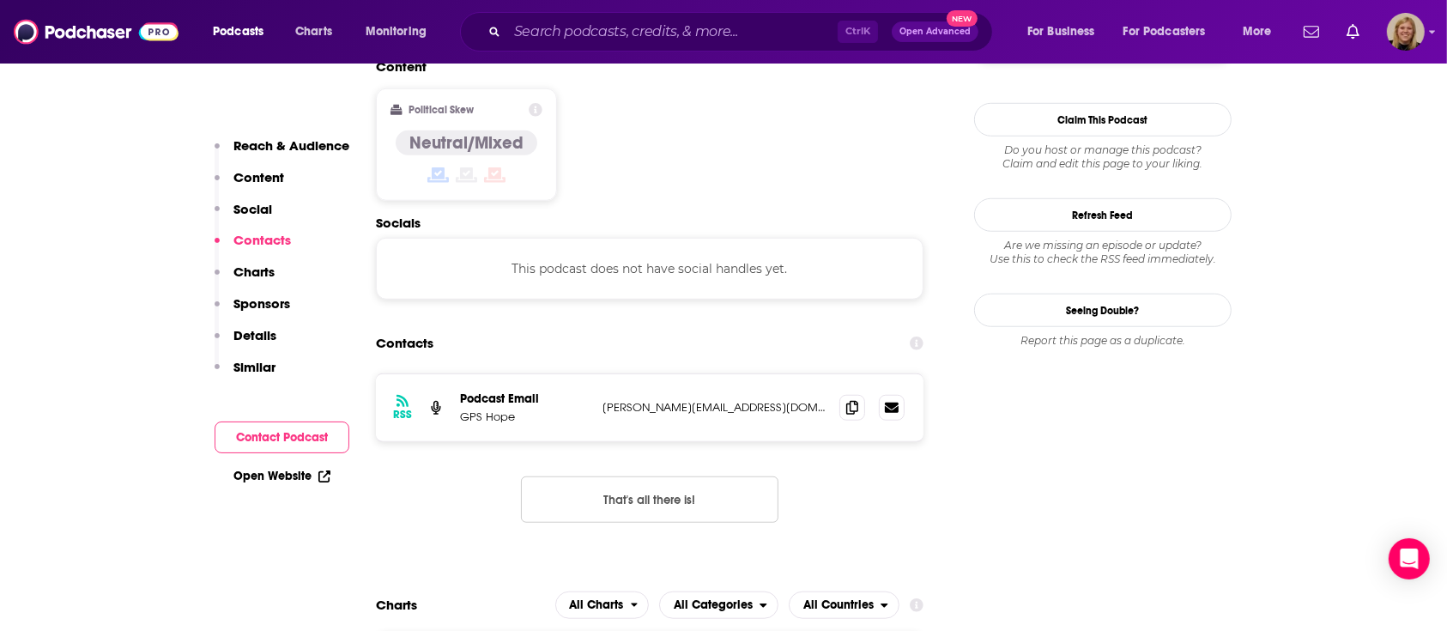
scroll to position [1359, 0]
click at [849, 400] on icon at bounding box center [852, 407] width 12 height 14
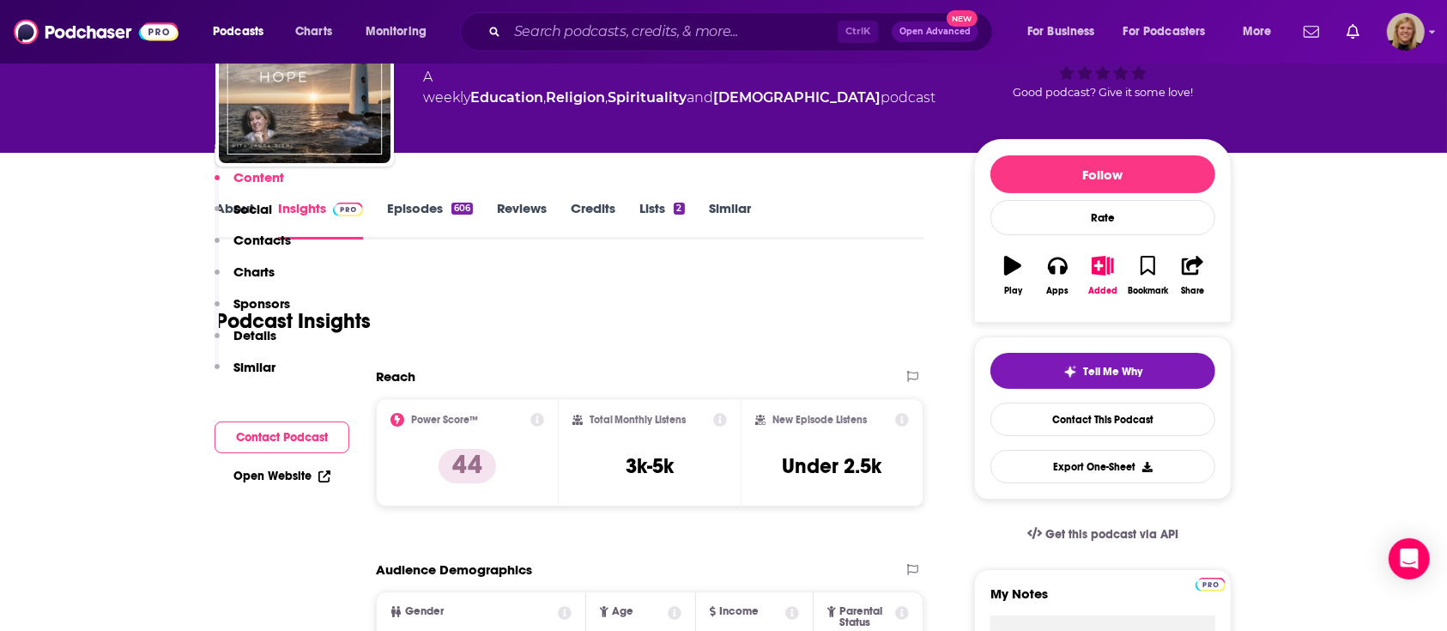
scroll to position [0, 0]
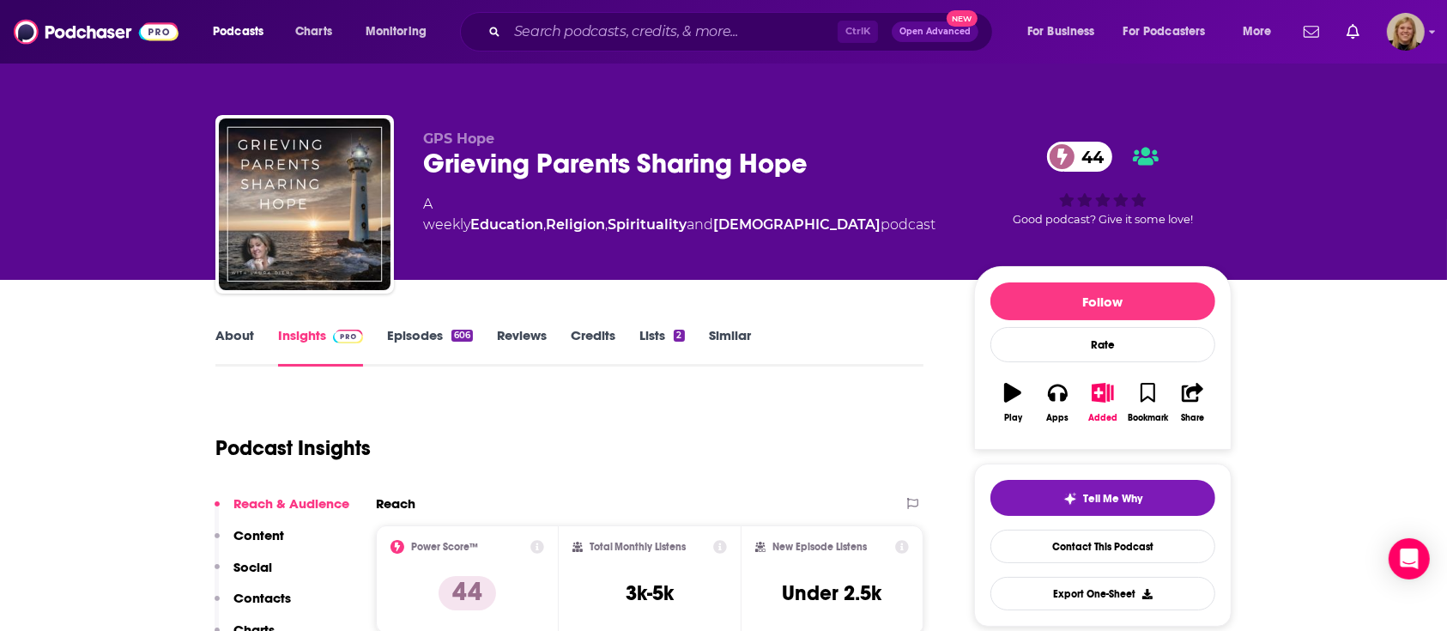
click at [737, 336] on link "Similar" at bounding box center [730, 346] width 42 height 39
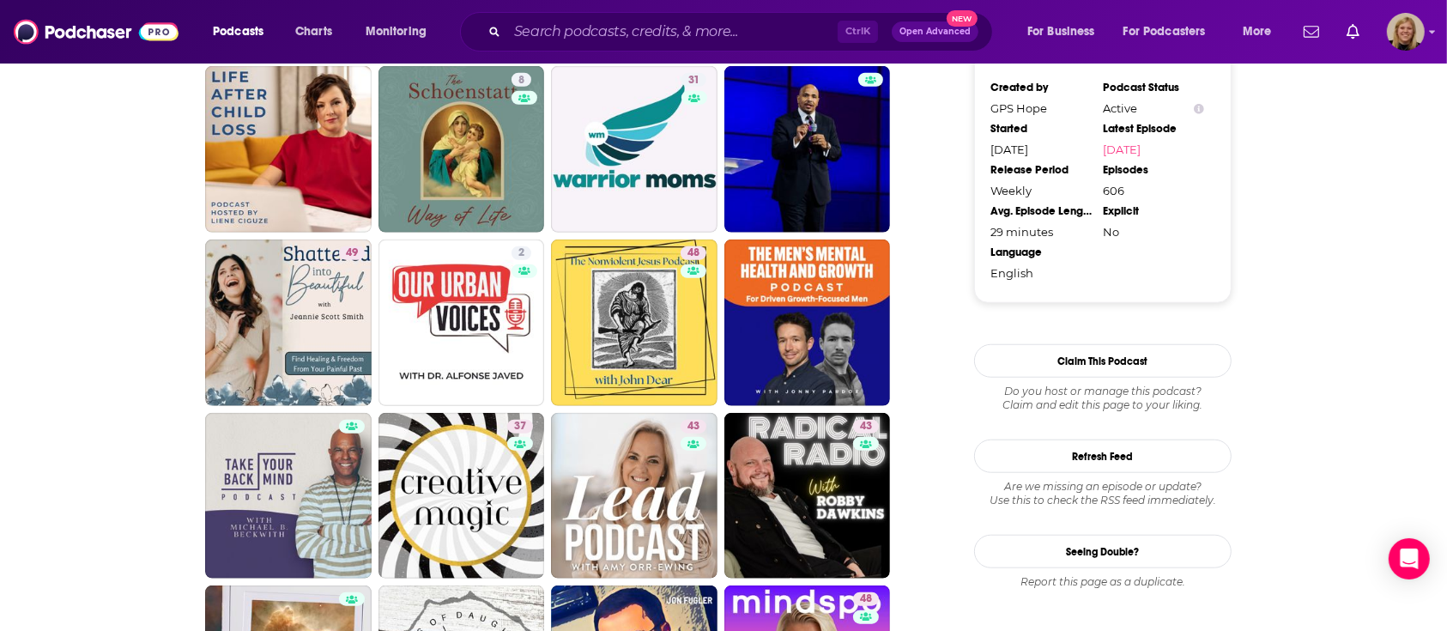
scroll to position [1487, 0]
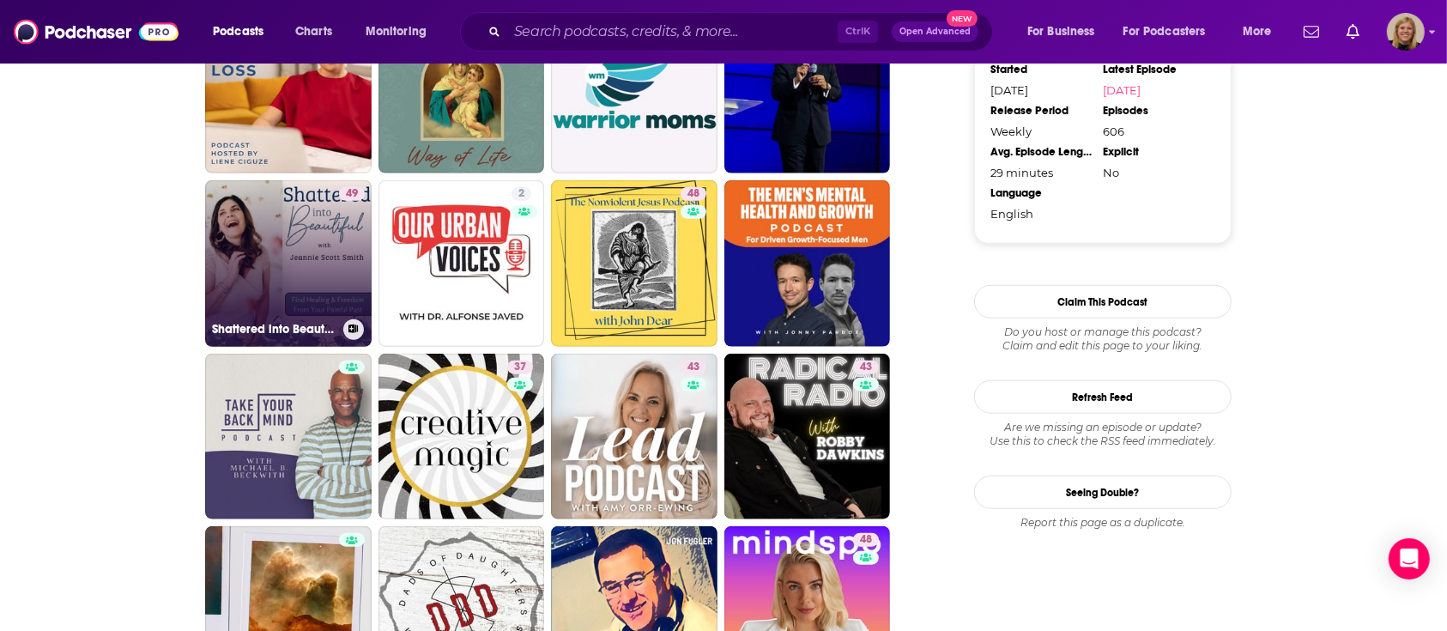
click at [339, 230] on div "49" at bounding box center [352, 253] width 26 height 132
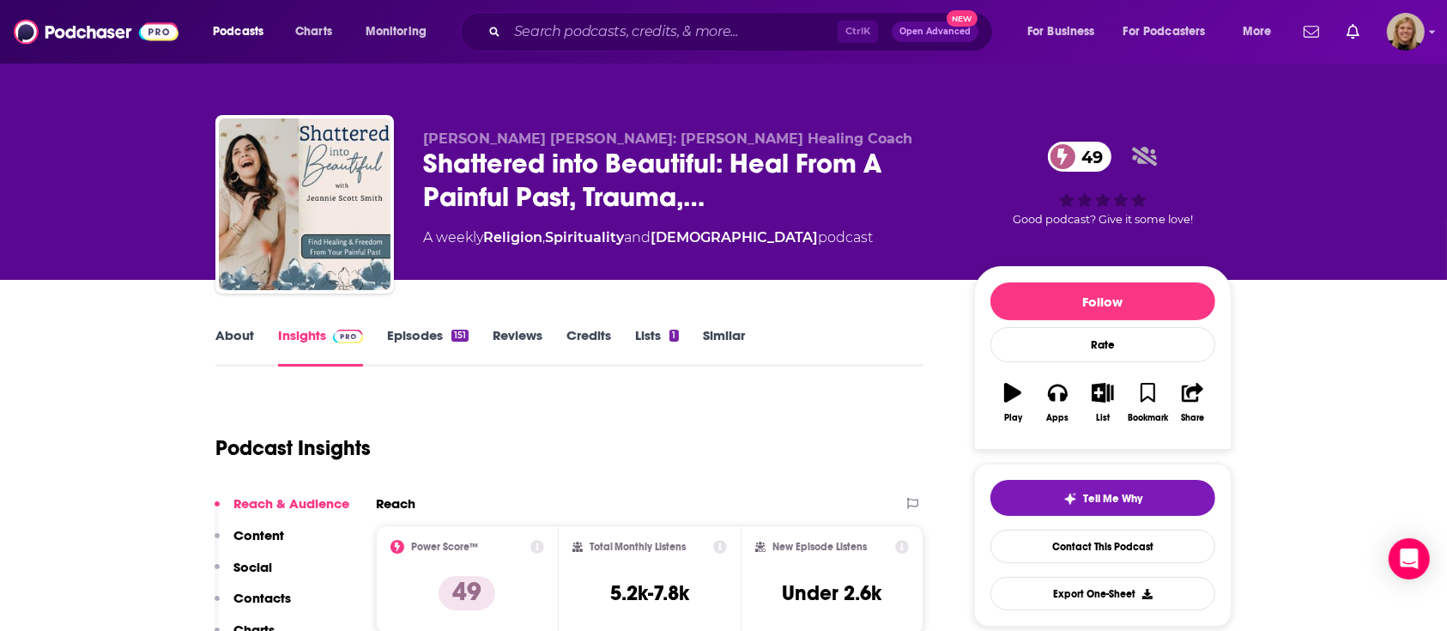
click at [240, 334] on link "About" at bounding box center [234, 346] width 39 height 39
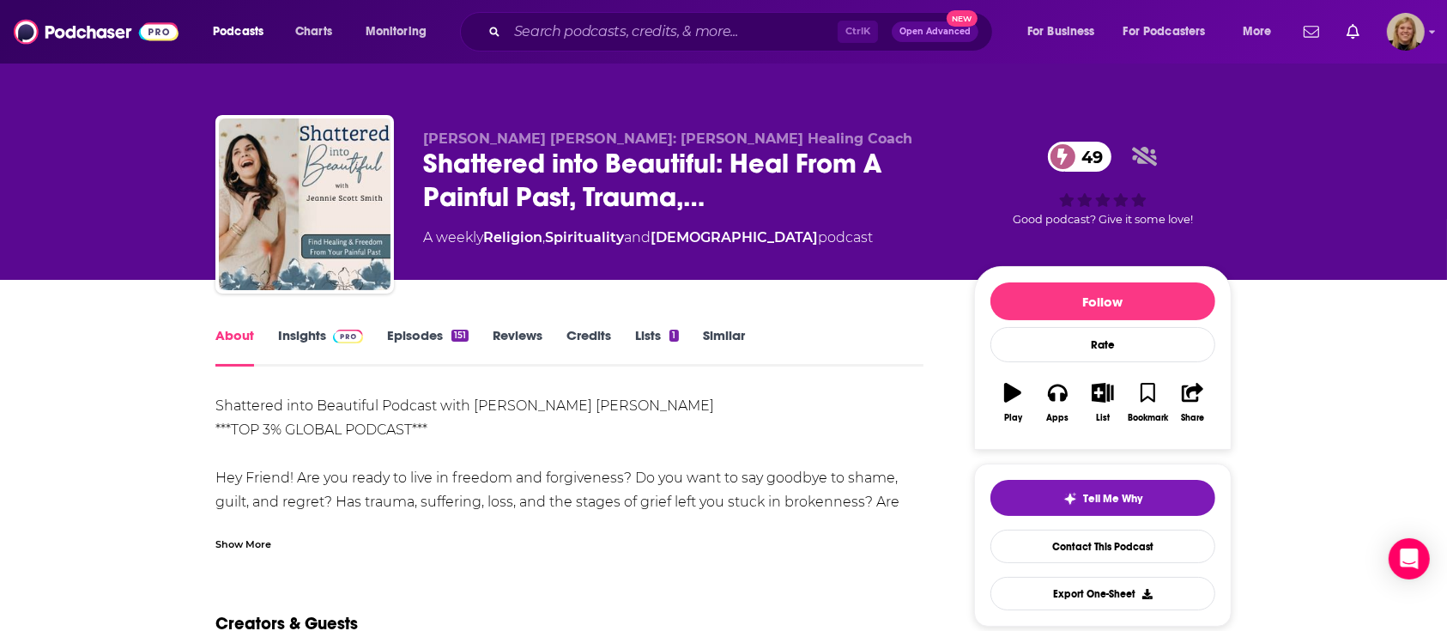
click at [255, 535] on div "Show More" at bounding box center [243, 543] width 56 height 16
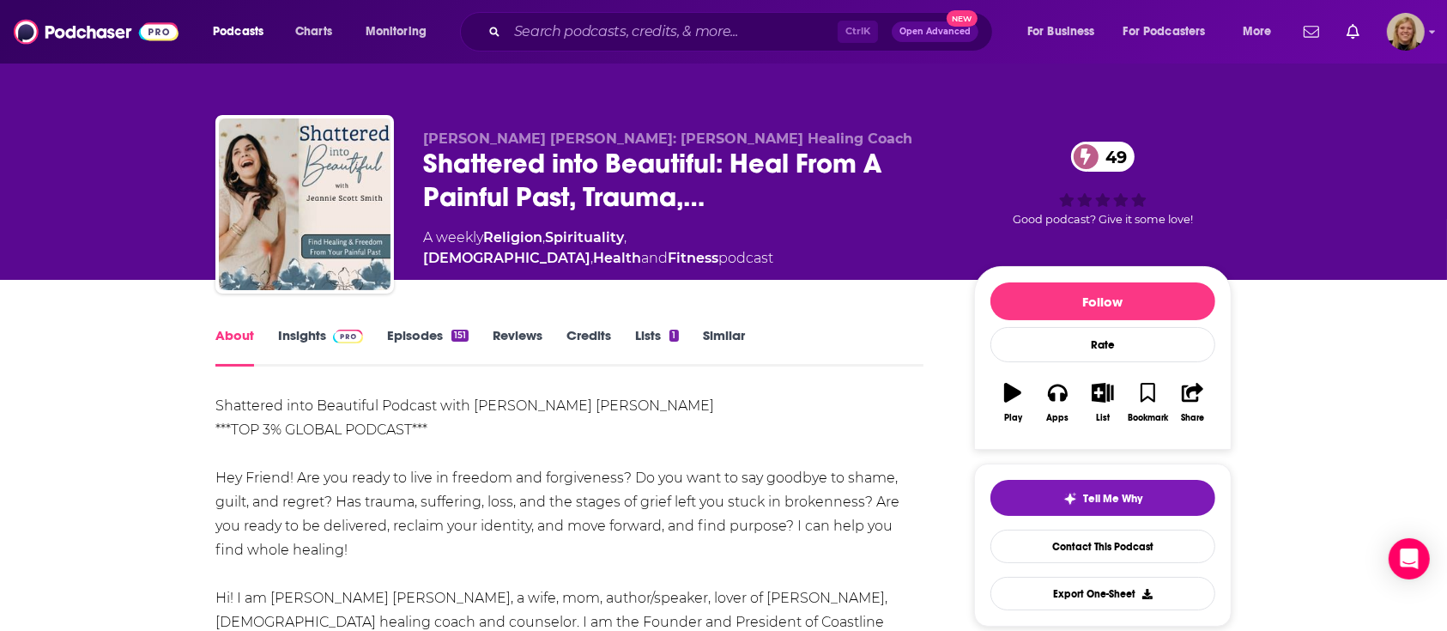
click at [292, 331] on link "Insights" at bounding box center [320, 346] width 85 height 39
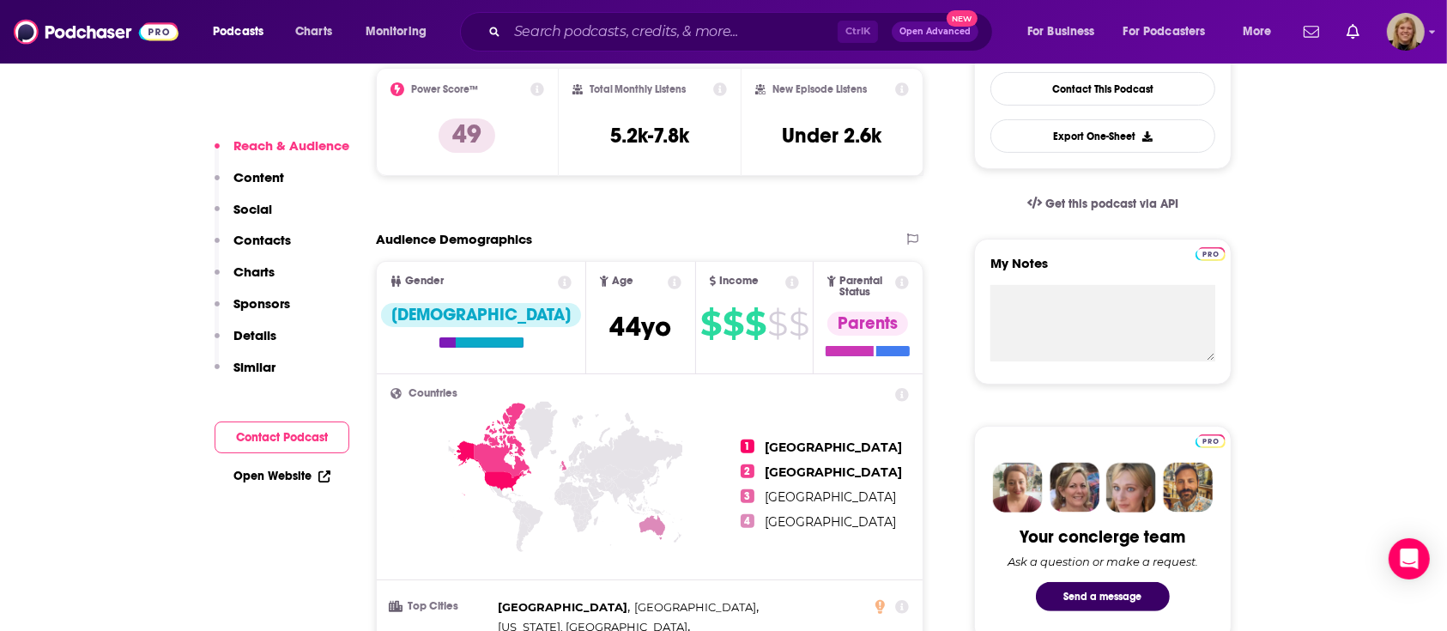
click at [308, 438] on button "Contact Podcast" at bounding box center [282, 437] width 135 height 32
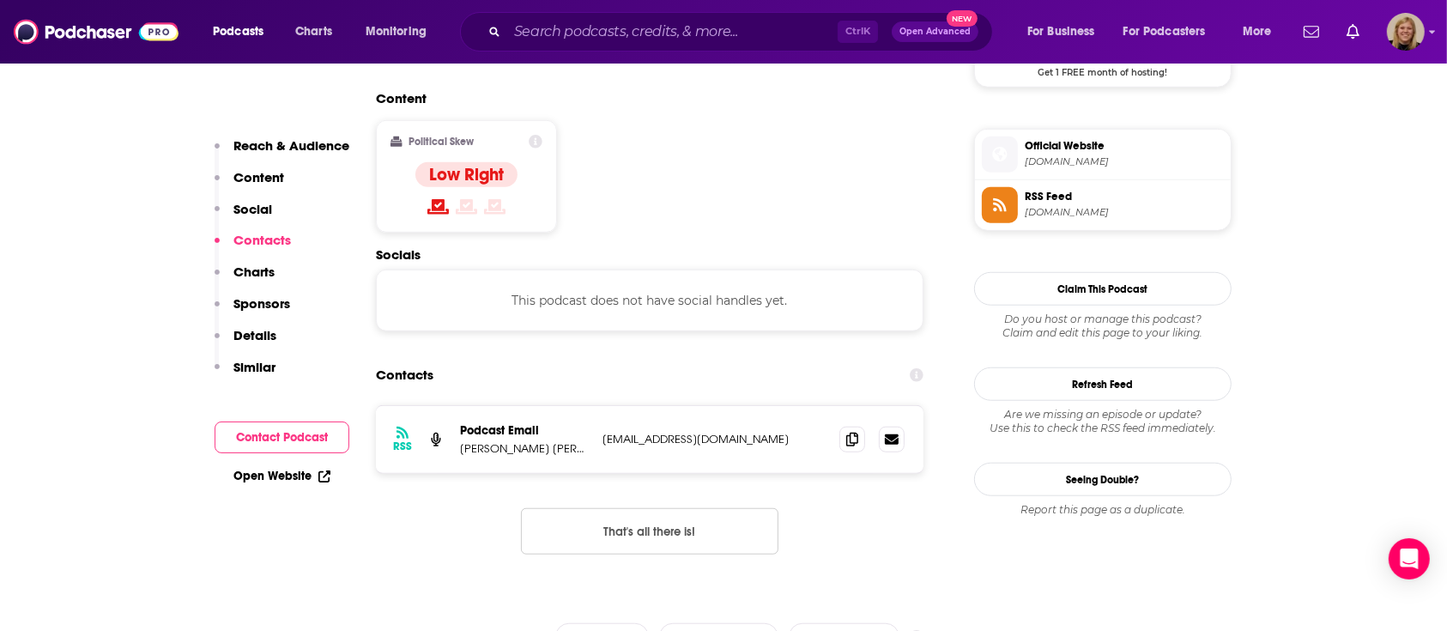
scroll to position [1359, 0]
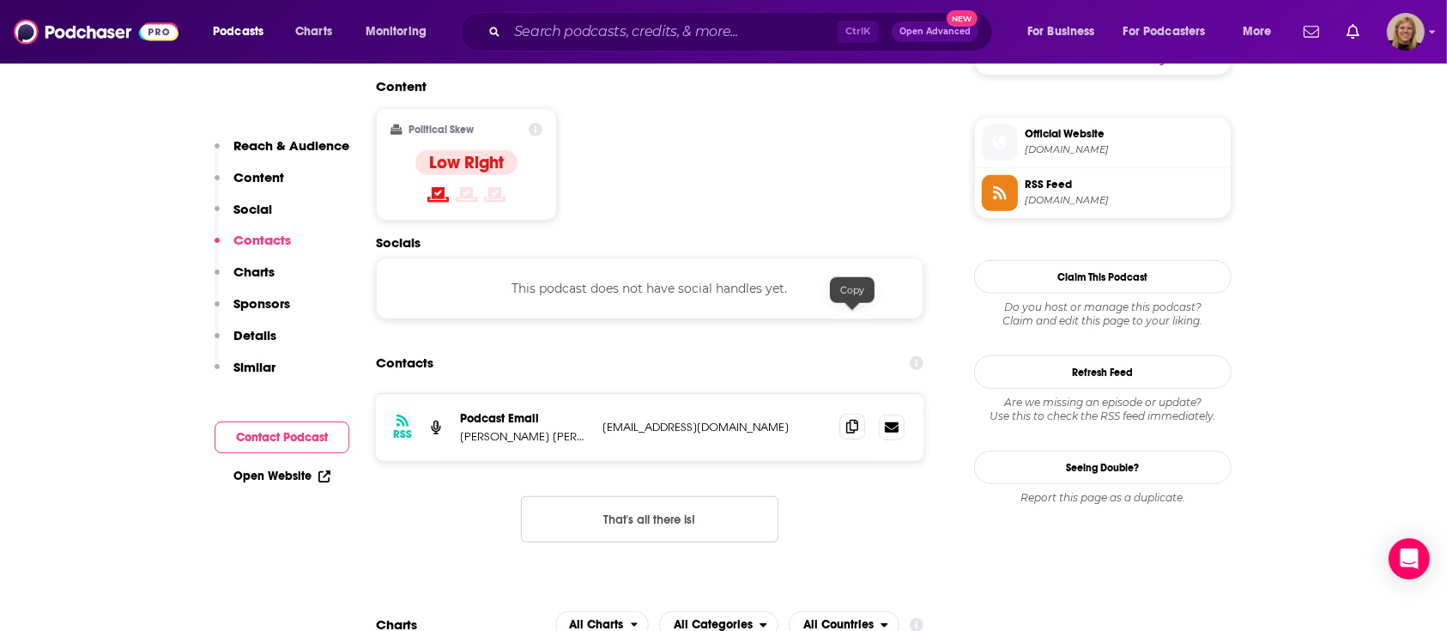
click at [849, 420] on icon at bounding box center [852, 427] width 12 height 14
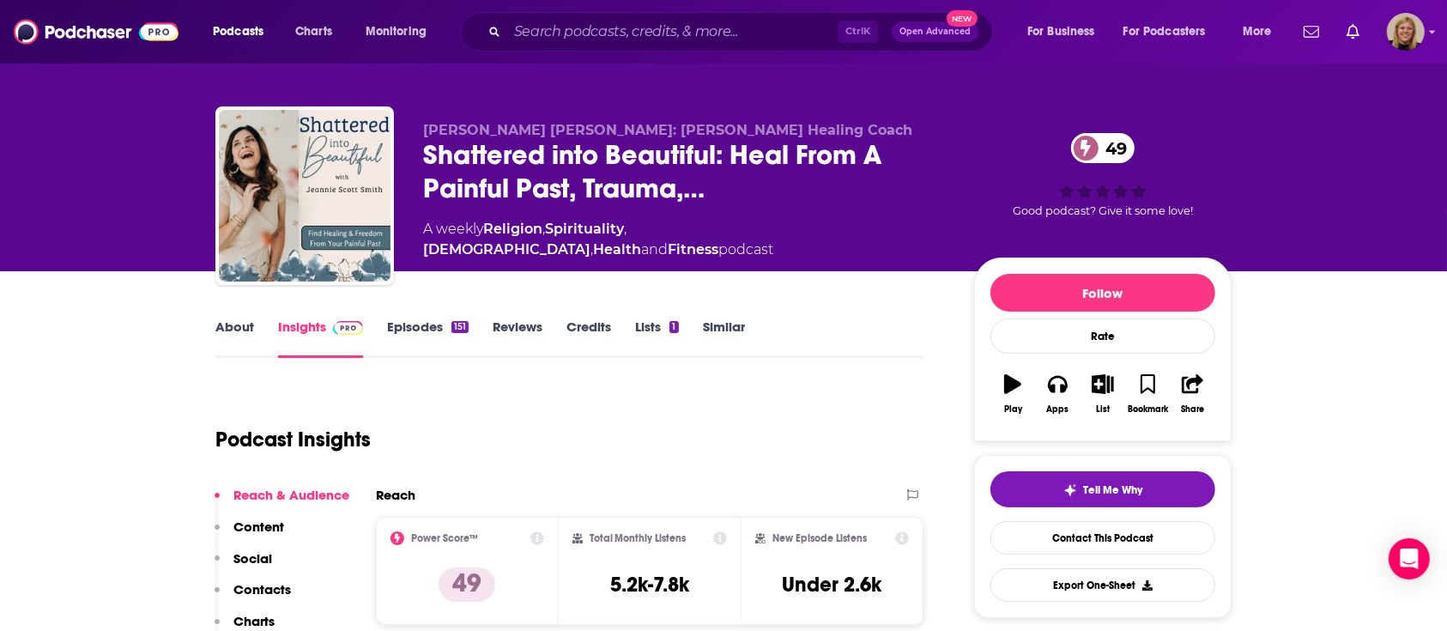
scroll to position [0, 0]
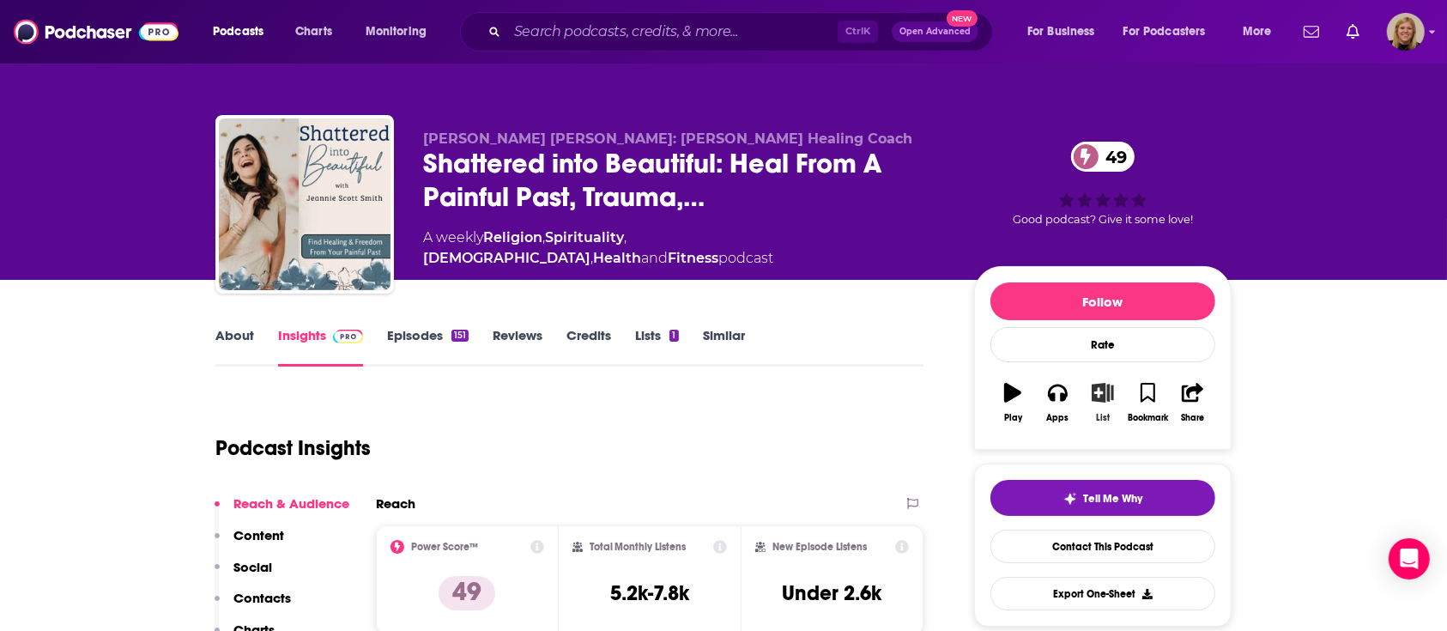
click at [1097, 384] on icon "button" at bounding box center [1102, 392] width 21 height 19
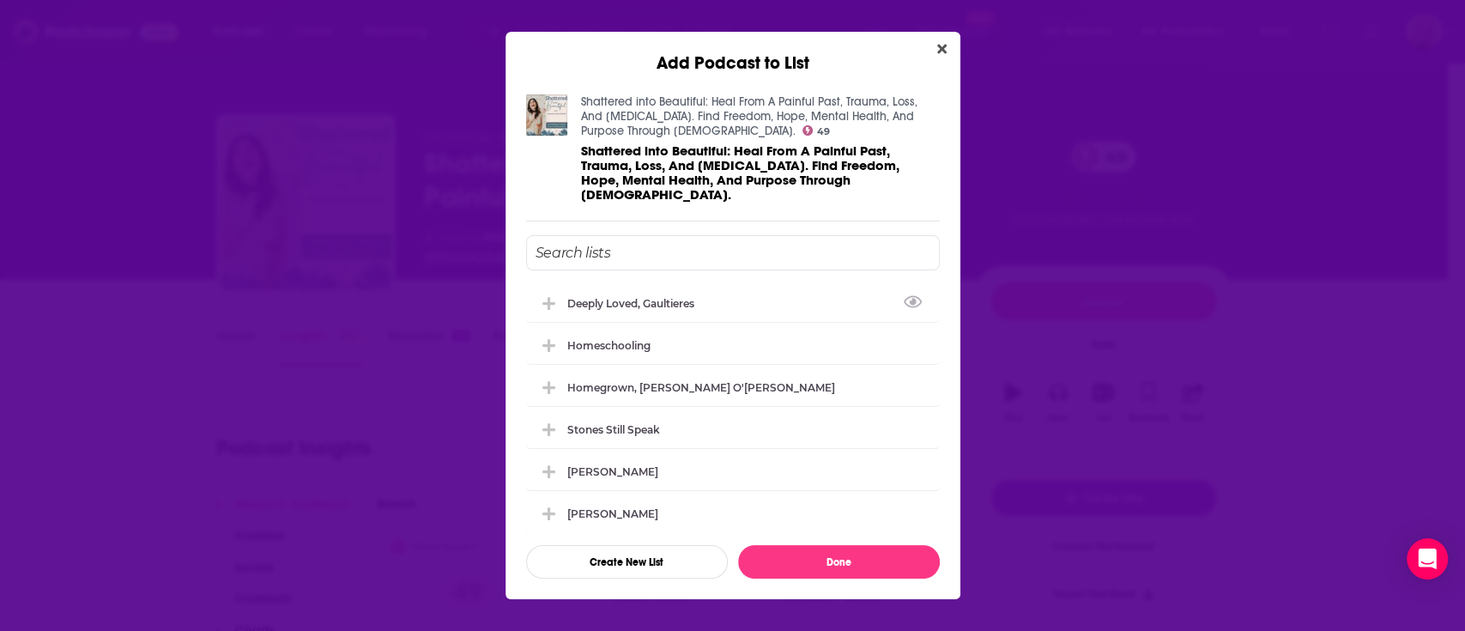
click at [729, 250] on input "Add Podcast To List" at bounding box center [733, 252] width 414 height 35
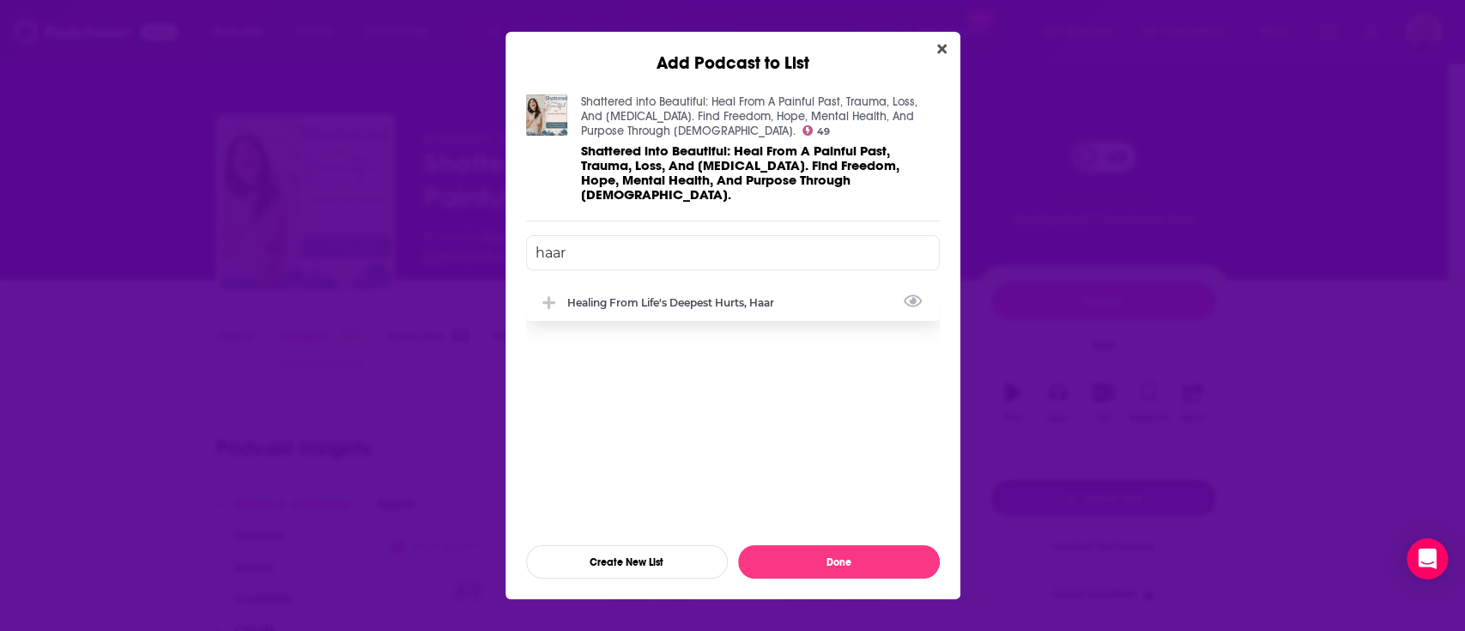
click at [735, 298] on div "Healing from Life's Deepest Hurts, Haar" at bounding box center [675, 302] width 217 height 13
click at [711, 248] on input "haar" at bounding box center [733, 252] width 414 height 35
drag, startPoint x: 711, startPoint y: 248, endPoint x: 447, endPoint y: 241, distance: 263.5
click at [447, 241] on div "Add Podcast to List Shattered into Beautiful: Heal From A Painful Past, Trauma,…" at bounding box center [732, 315] width 1465 height 631
click at [603, 243] on input "[PERSON_NAME]" at bounding box center [733, 252] width 414 height 35
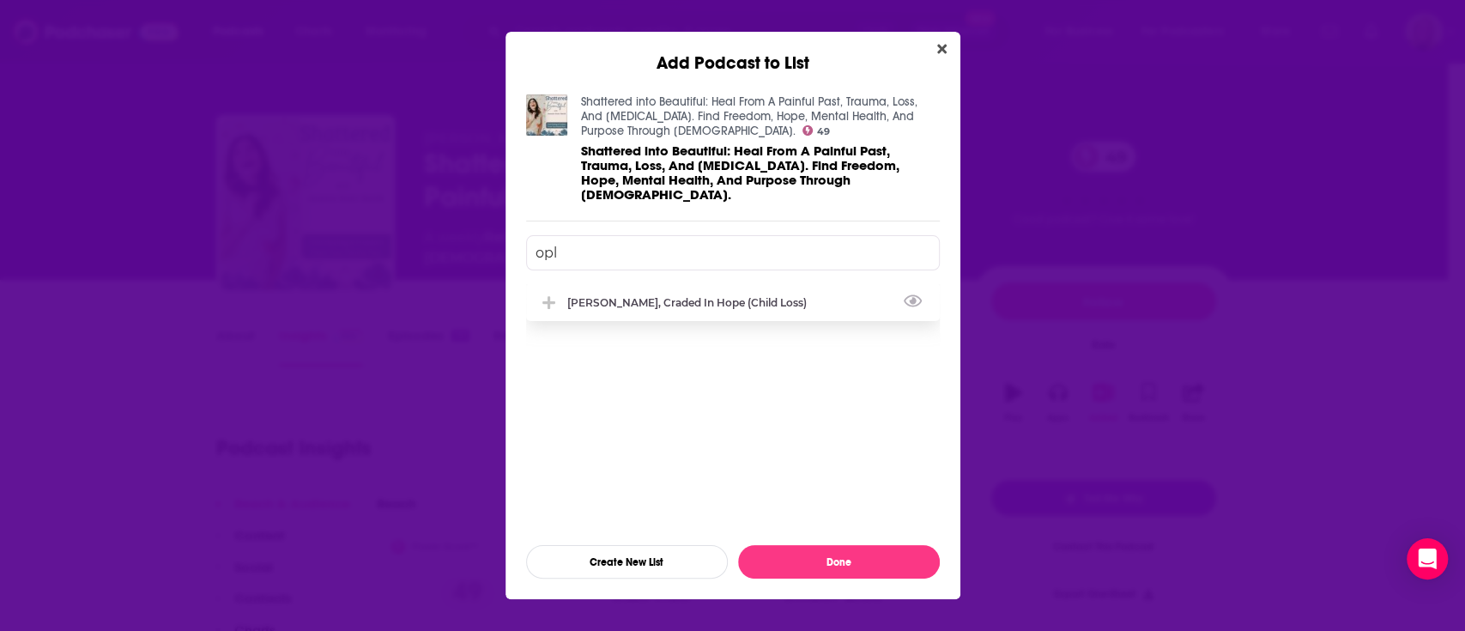
click at [605, 296] on div "[PERSON_NAME], Craded in Hope (Child Loss)" at bounding box center [692, 302] width 250 height 13
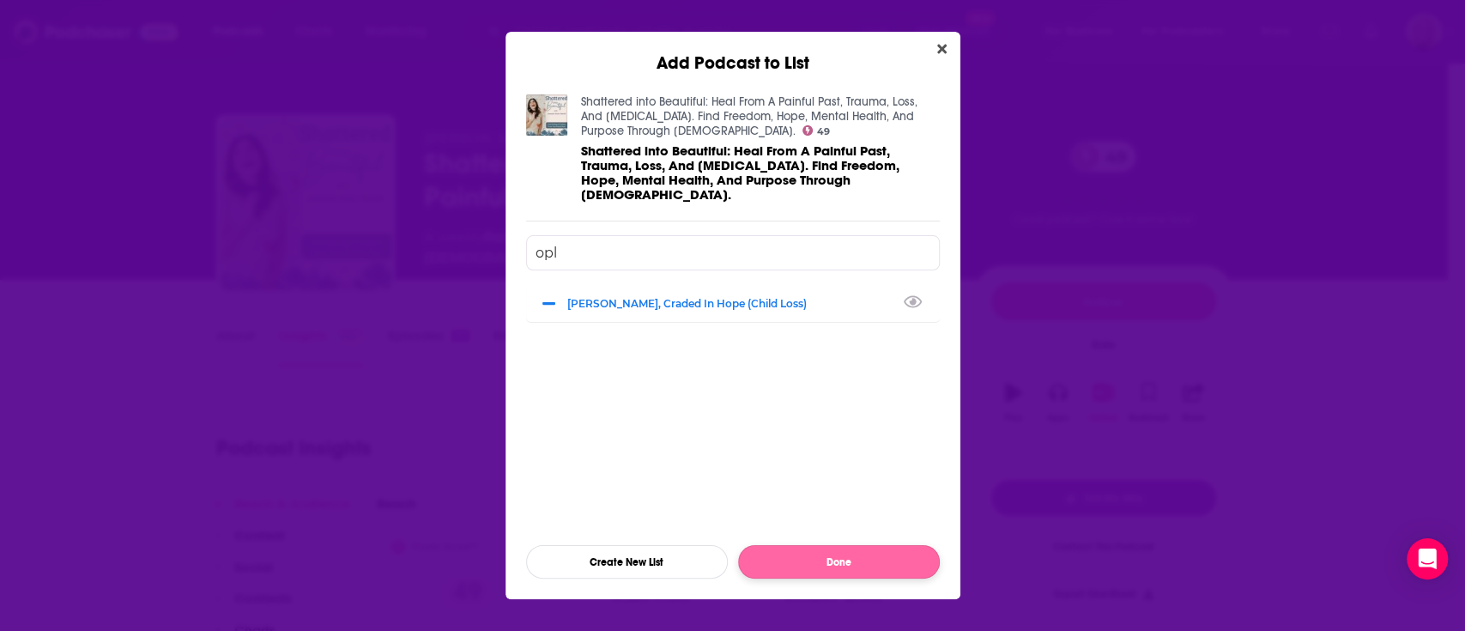
type input "opl"
click at [806, 556] on button "Done" at bounding box center [839, 561] width 202 height 33
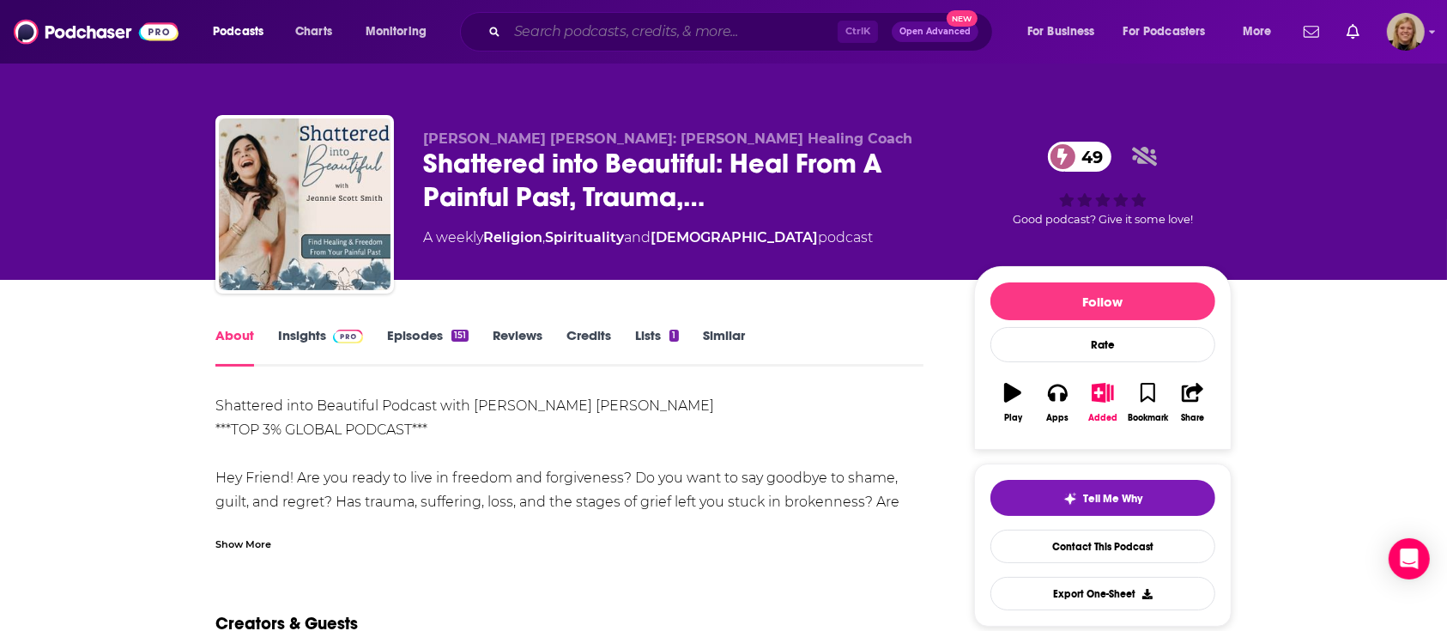
click at [528, 27] on input "Search podcasts, credits, & more..." at bounding box center [672, 31] width 330 height 27
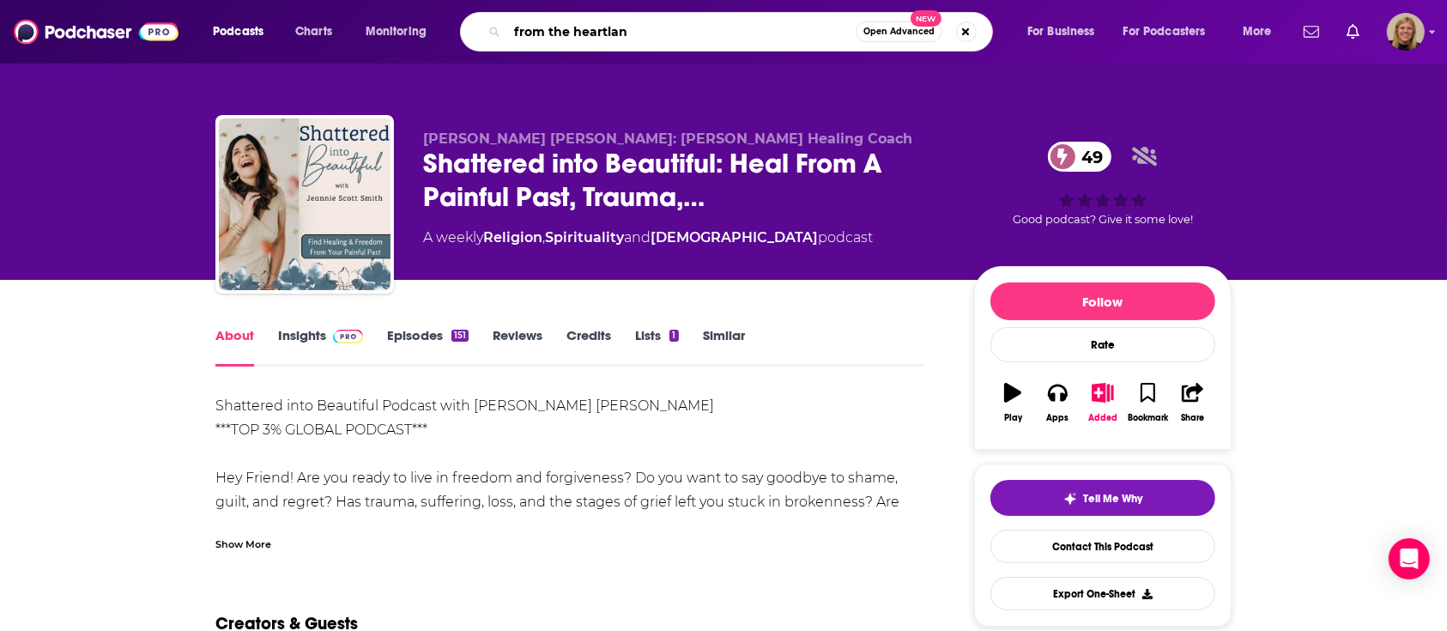
type input "from the heartland"
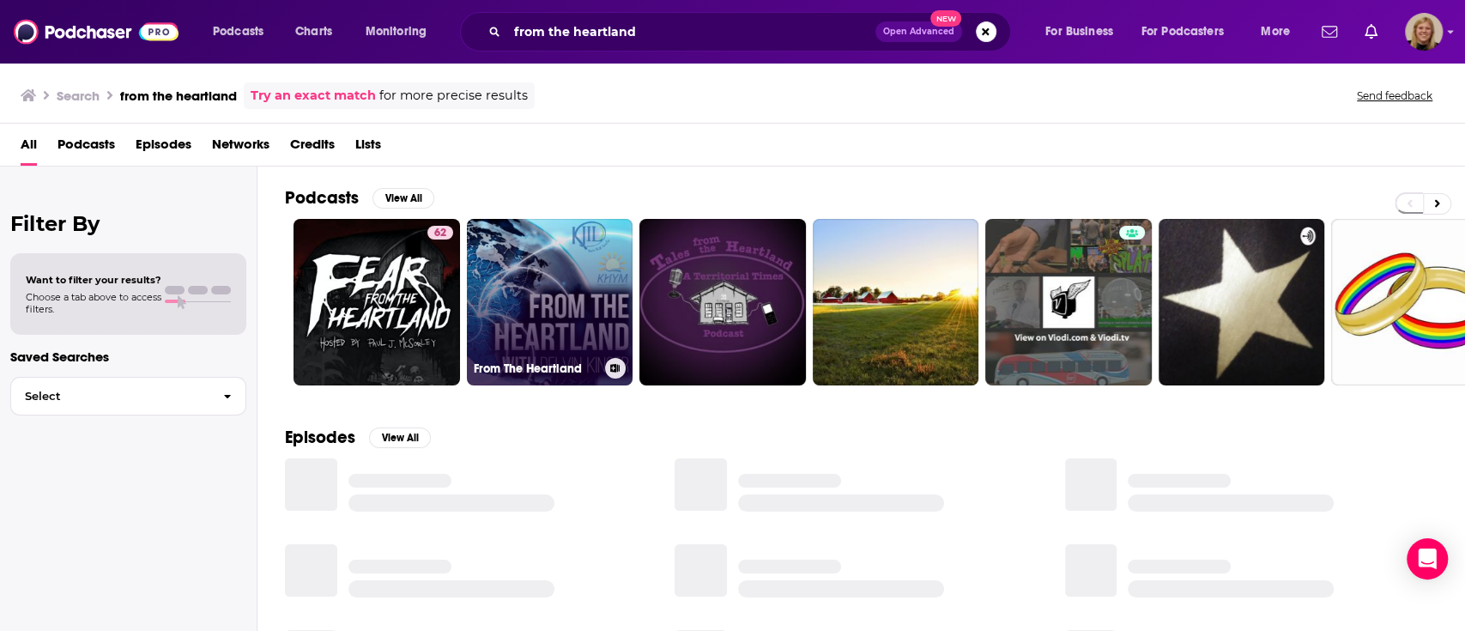
click at [510, 293] on link "From The Heartland" at bounding box center [550, 302] width 166 height 166
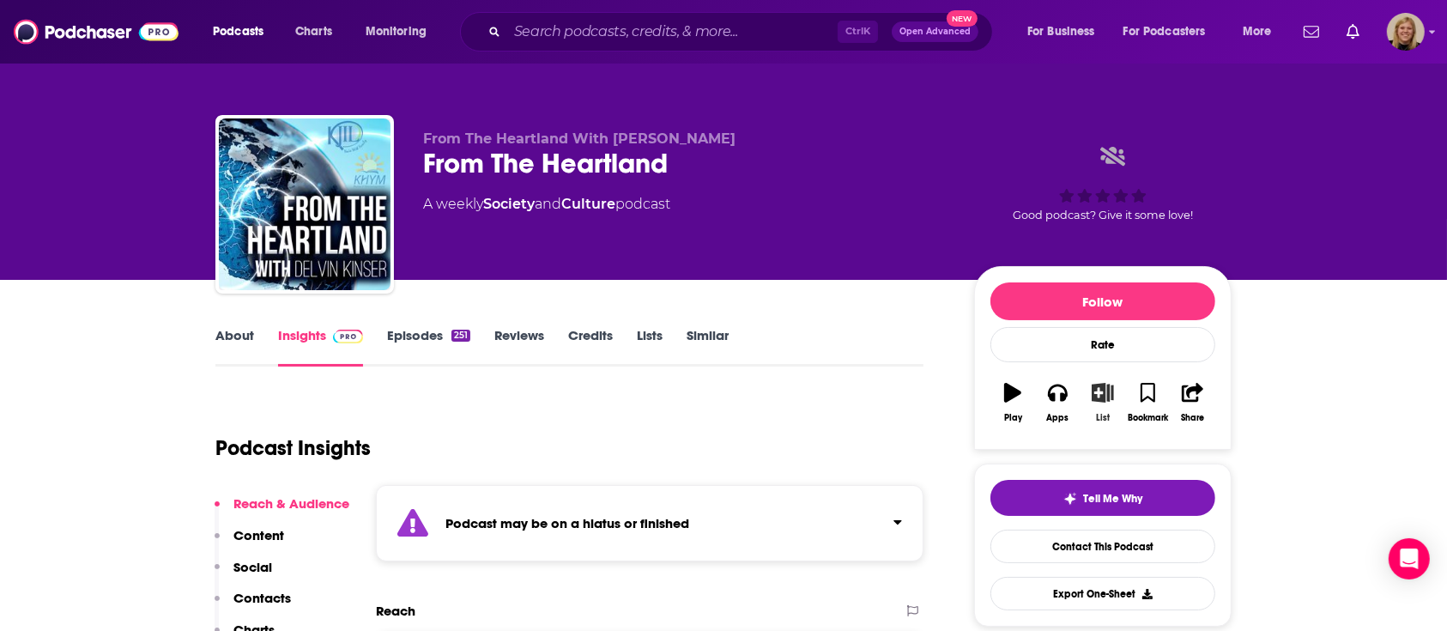
click at [1102, 394] on icon "button" at bounding box center [1102, 392] width 21 height 19
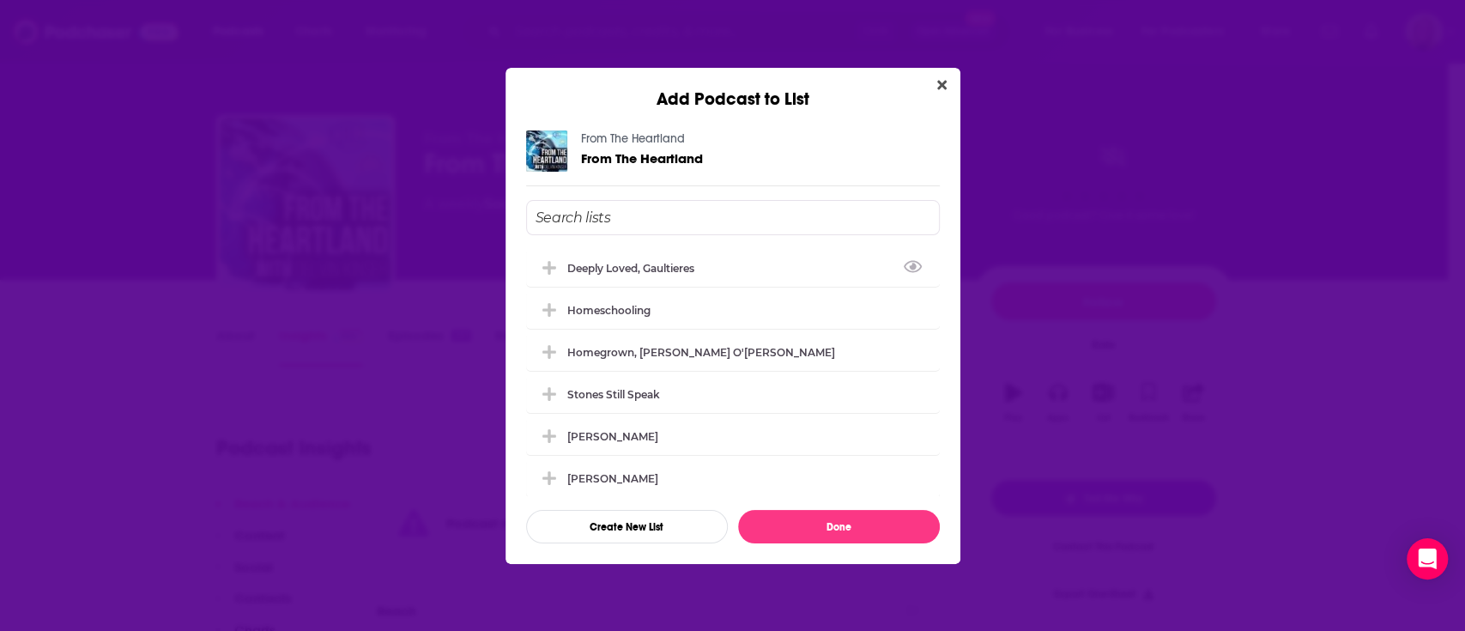
click at [680, 221] on input "Add Podcast To List" at bounding box center [733, 217] width 414 height 35
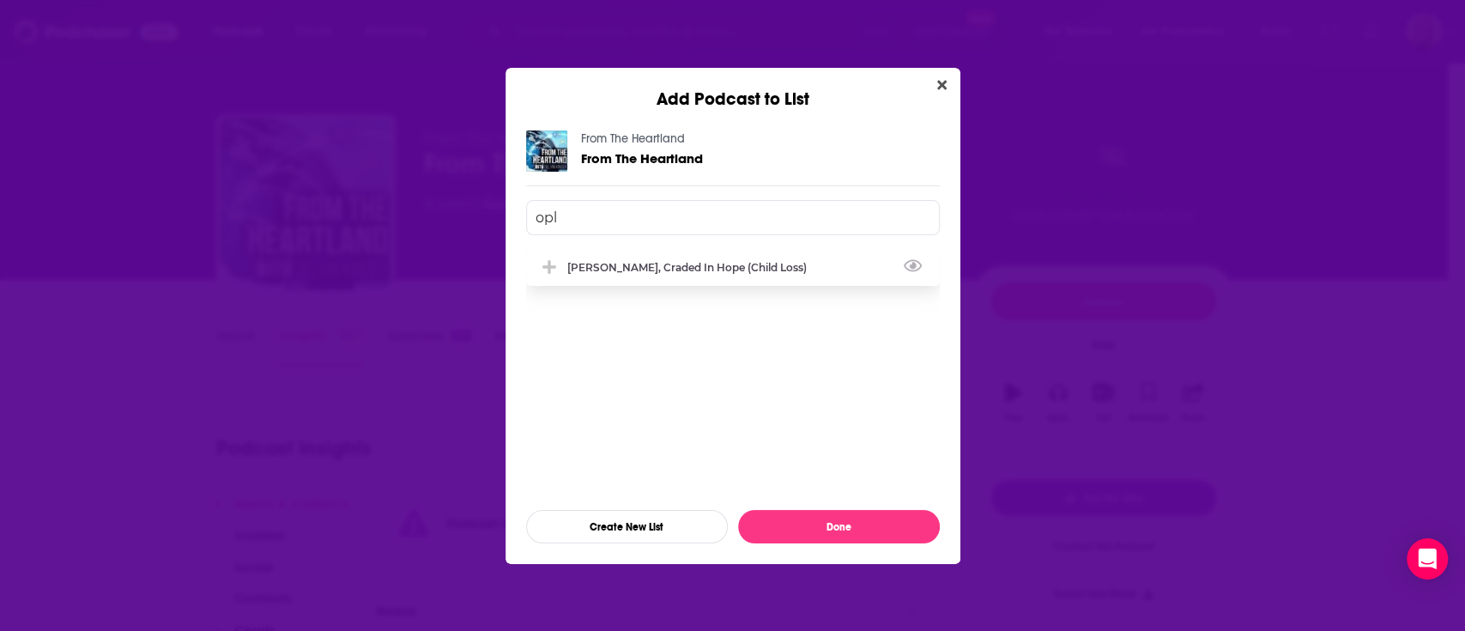
click at [679, 261] on div "[PERSON_NAME], Craded in Hope (Child Loss)" at bounding box center [692, 267] width 250 height 13
type input "opl"
click at [831, 519] on button "Done" at bounding box center [839, 526] width 202 height 33
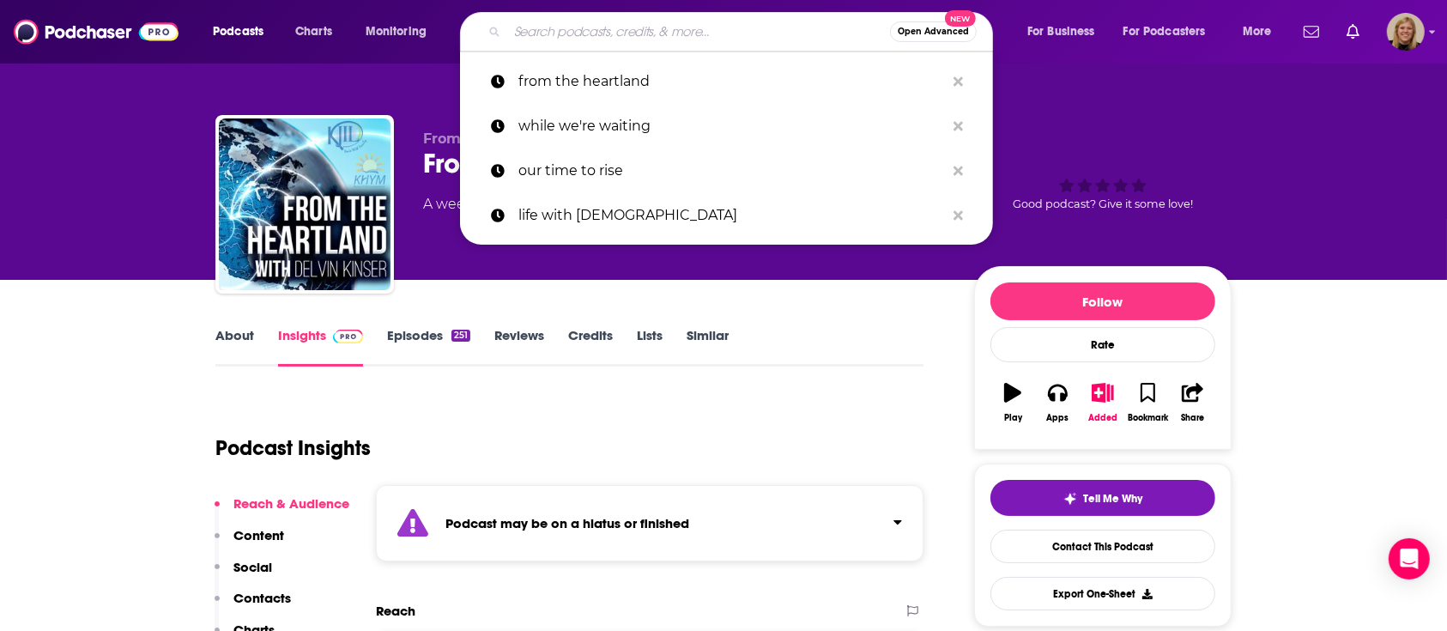
click at [549, 38] on input "Search podcasts, credits, & more..." at bounding box center [698, 31] width 383 height 27
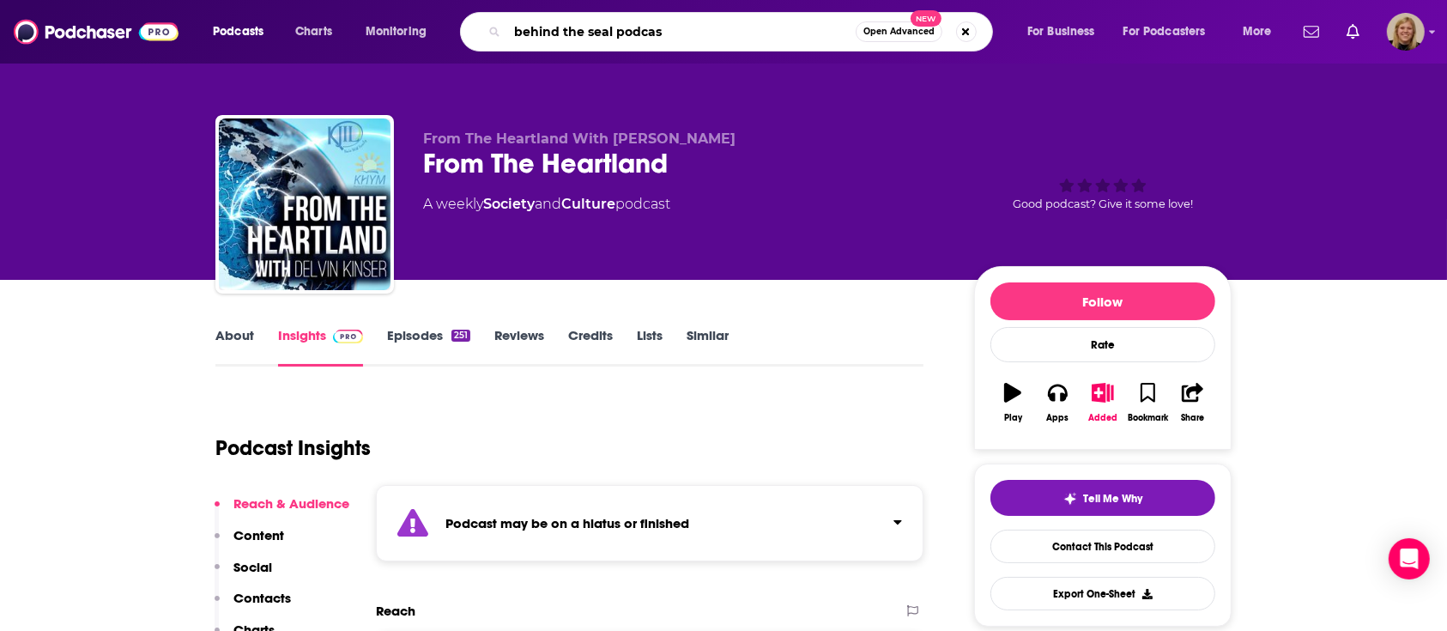
type input "behind the seal podcast"
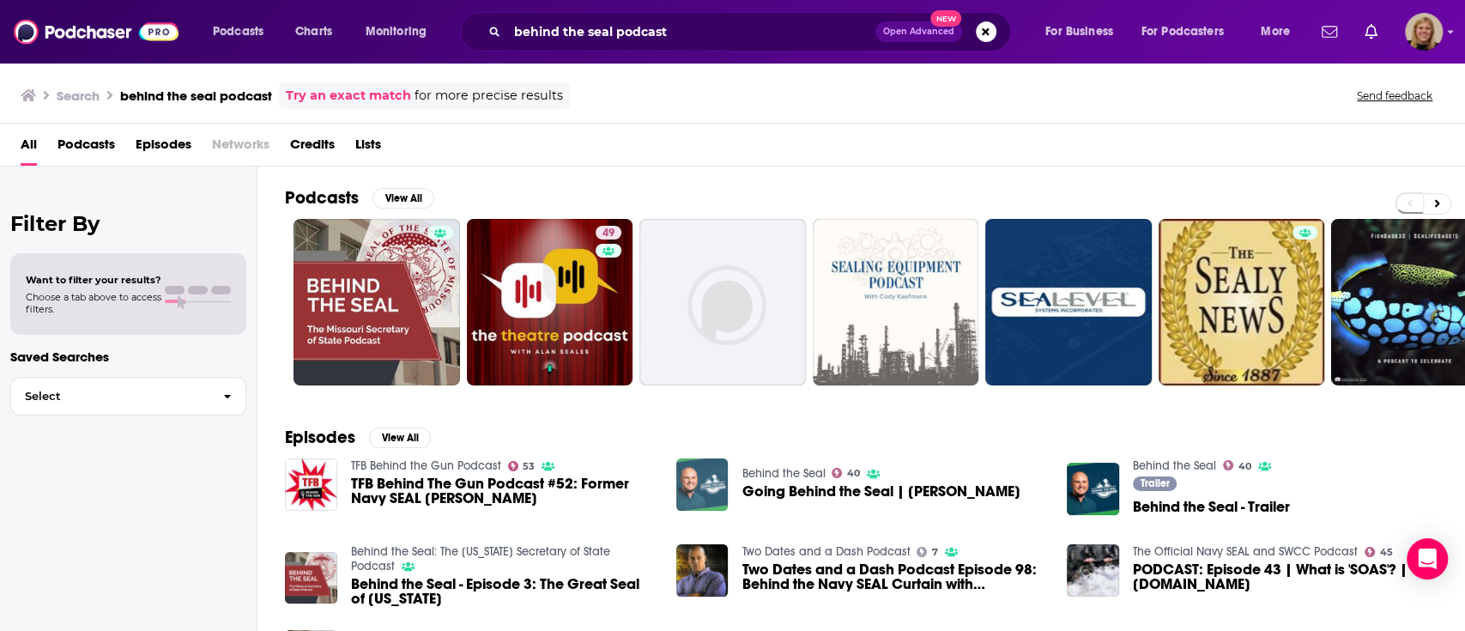
click at [706, 486] on img "Going Behind the Seal | Michael Martin" at bounding box center [702, 484] width 52 height 52
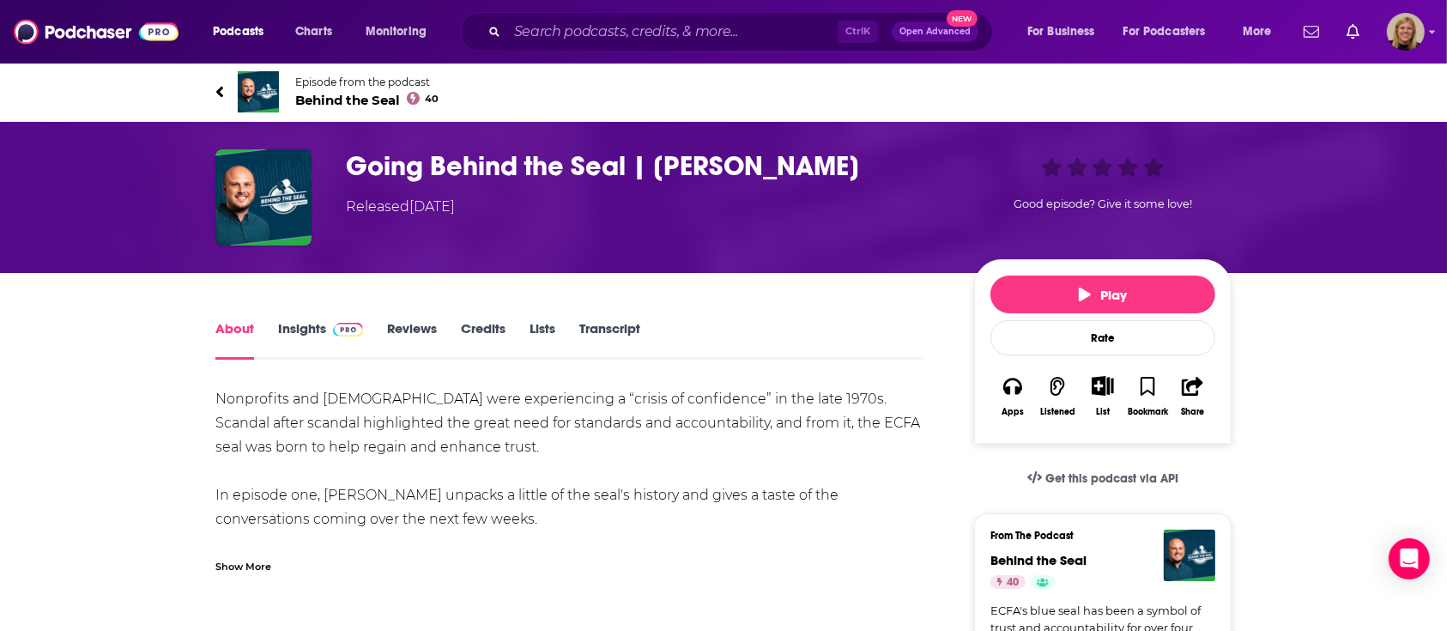
click at [382, 94] on span "Behind the Seal 40" at bounding box center [366, 100] width 143 height 16
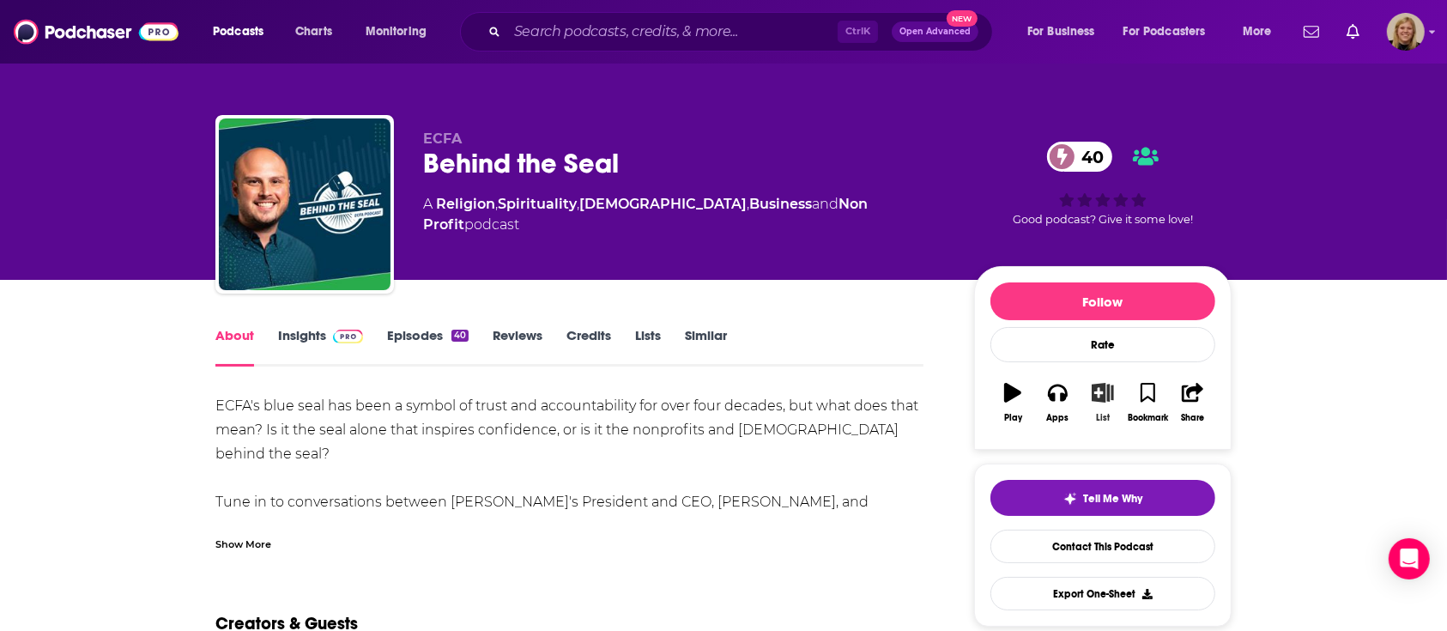
click at [1105, 394] on icon "button" at bounding box center [1102, 392] width 21 height 19
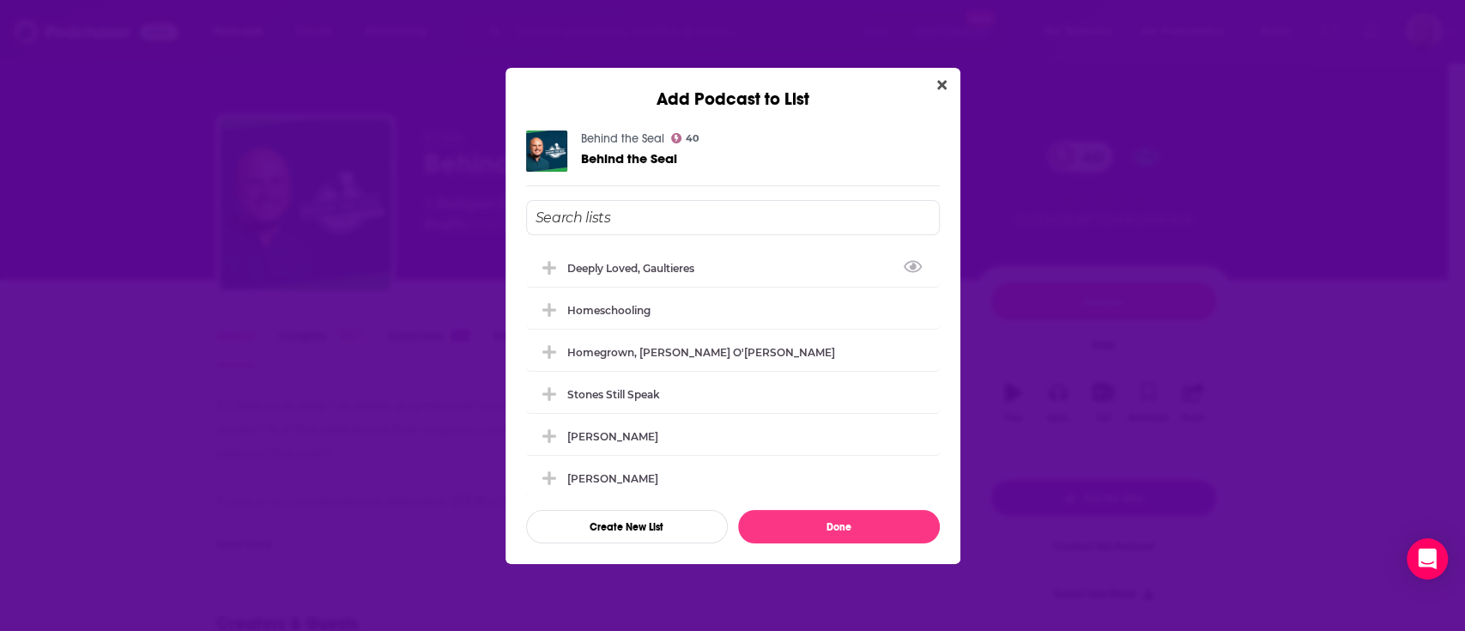
click at [744, 205] on input "Add Podcast To List" at bounding box center [733, 217] width 414 height 35
click at [687, 263] on div "Deeply Loved, Gaultieres" at bounding box center [635, 267] width 137 height 13
click at [768, 518] on button "Done" at bounding box center [839, 526] width 202 height 33
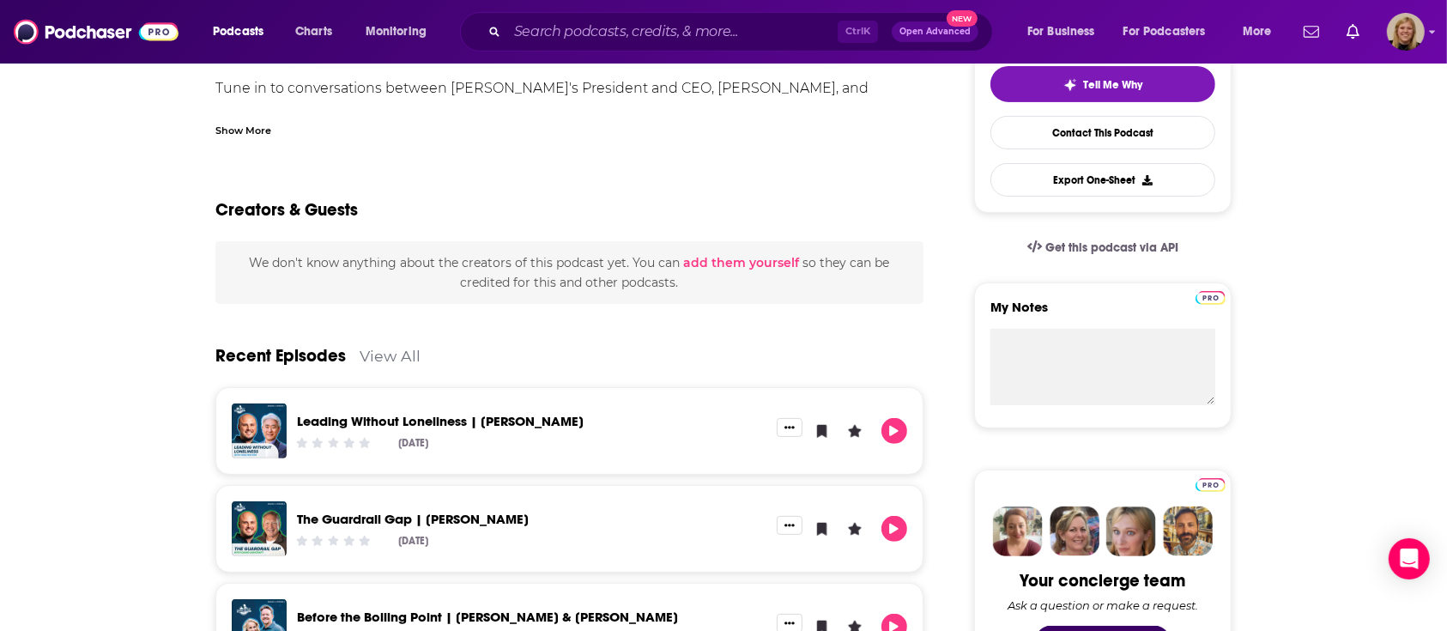
scroll to position [572, 0]
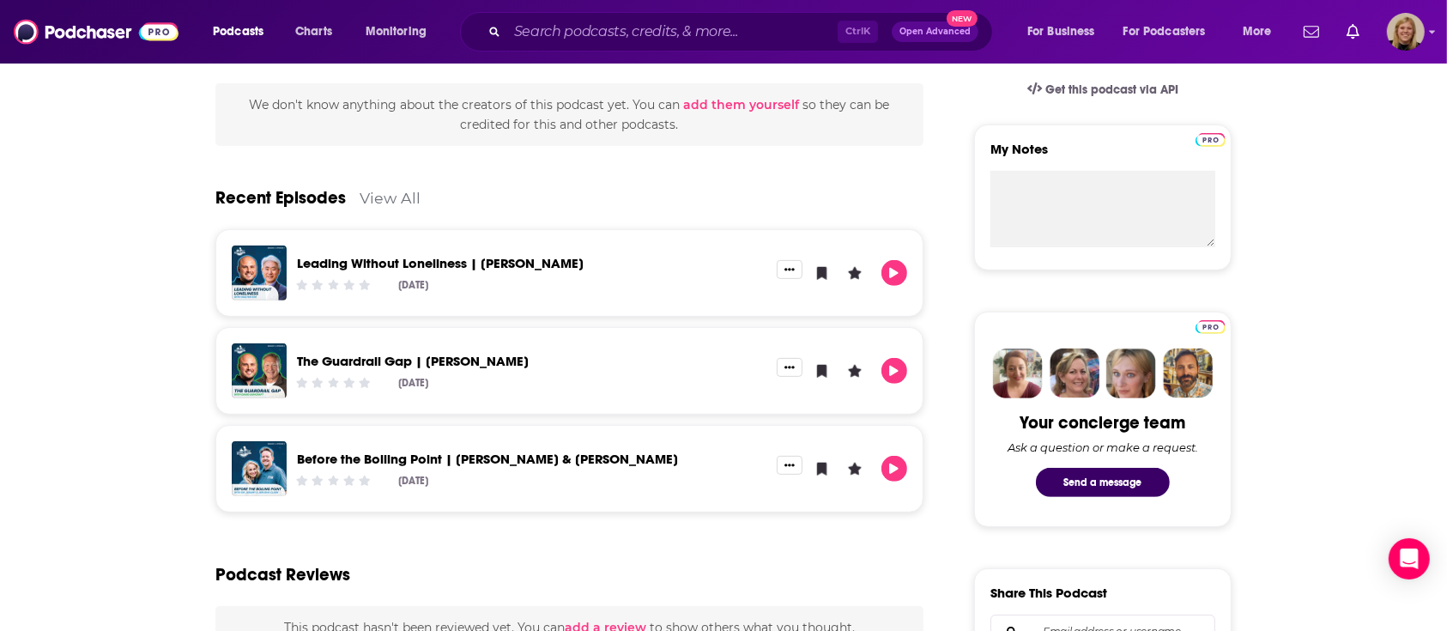
click at [116, 338] on div "About Insights Episodes 40 Reviews Credits Lists Similar ECFA's blue seal has b…" at bounding box center [723, 582] width 1447 height 1749
click at [391, 190] on link "View All" at bounding box center [390, 198] width 61 height 18
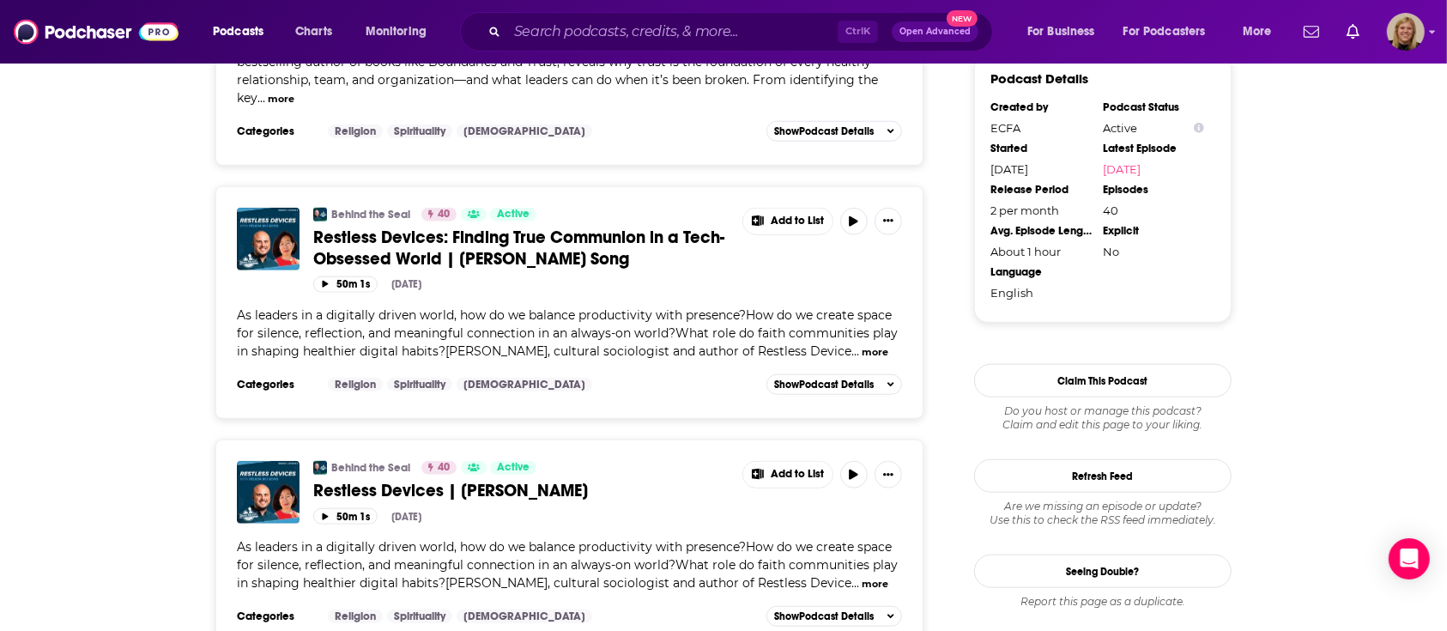
scroll to position [1601, 0]
